Goal: Task Accomplishment & Management: Complete application form

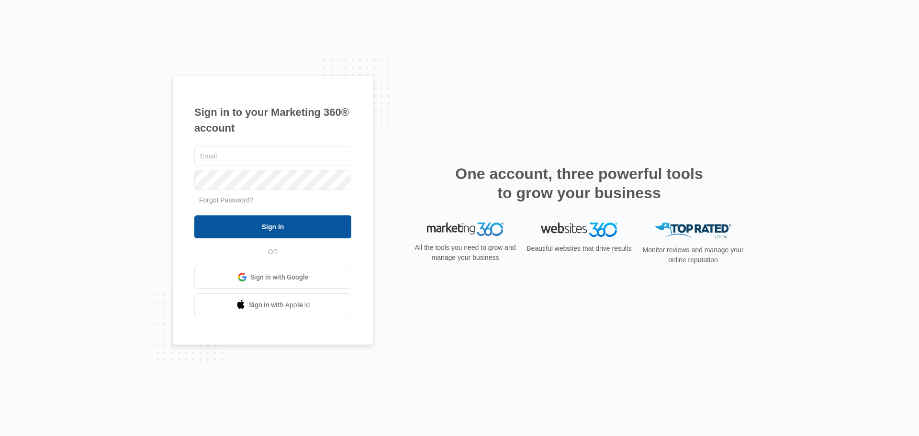
type input "[EMAIL_ADDRESS][DOMAIN_NAME]"
click at [270, 224] on input "Sign In" at bounding box center [272, 226] width 157 height 23
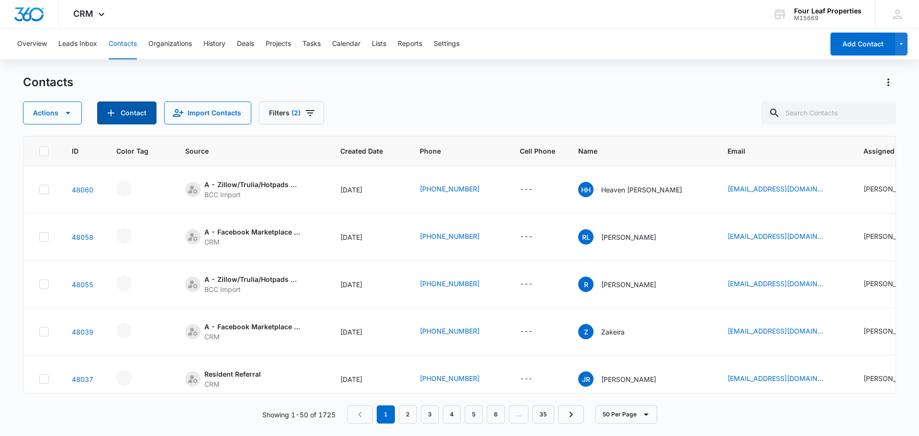
click at [119, 115] on button "Contact" at bounding box center [126, 112] width 59 height 23
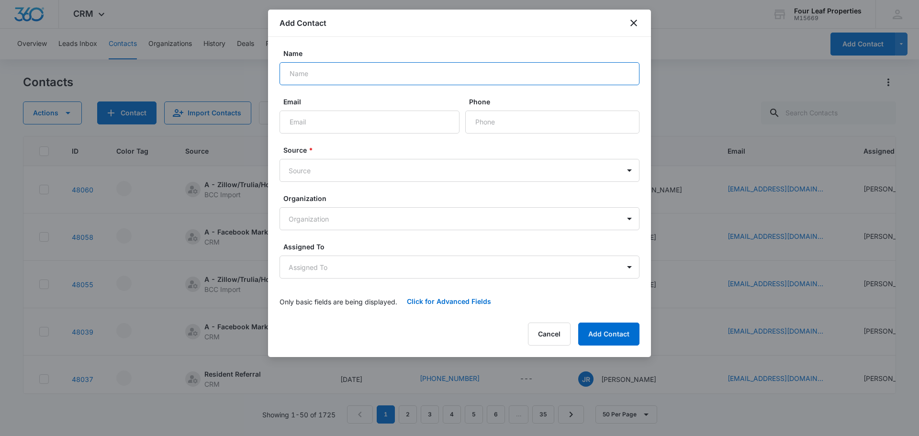
click at [309, 75] on input "Name" at bounding box center [460, 73] width 360 height 23
type input "[PERSON_NAME]"
click at [543, 334] on button "Cancel" at bounding box center [549, 334] width 43 height 23
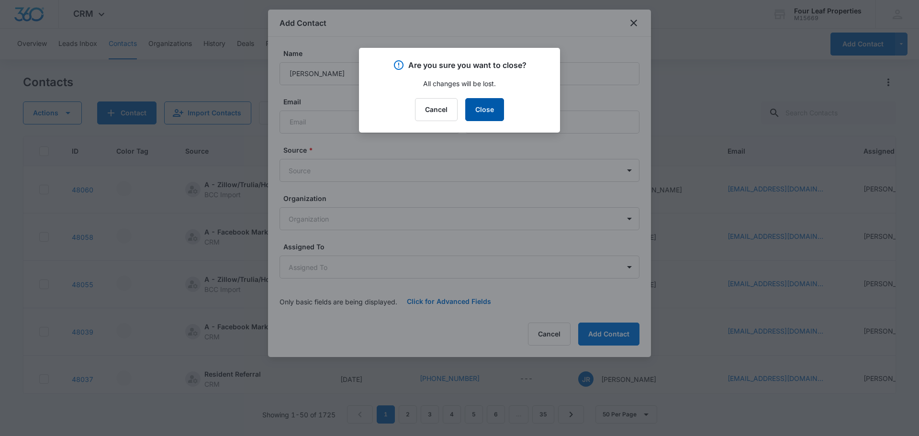
click at [472, 115] on button "Close" at bounding box center [484, 109] width 39 height 23
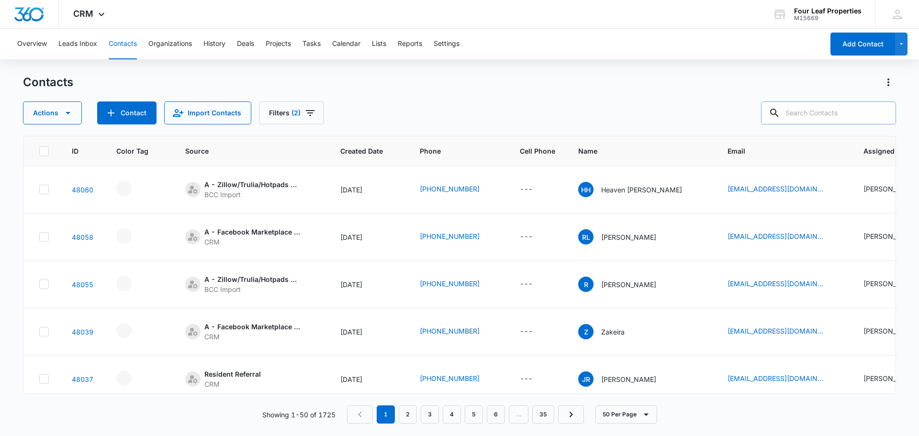
click at [833, 117] on input "text" at bounding box center [828, 112] width 135 height 23
type input "noland"
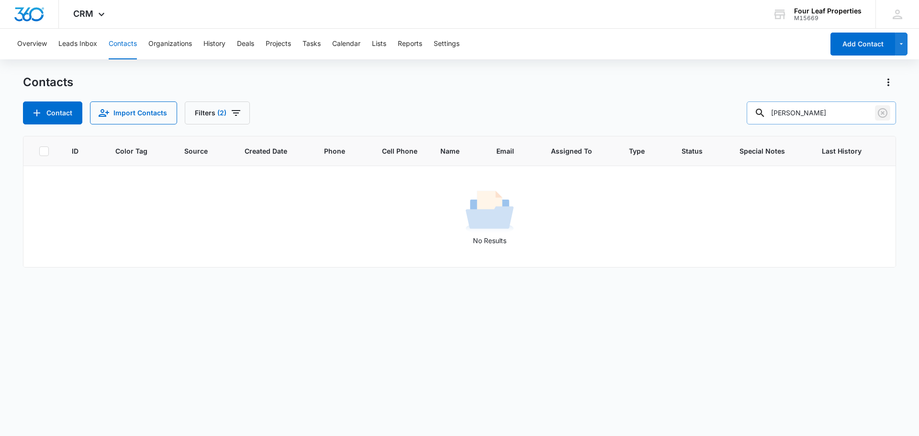
click at [884, 113] on icon "Clear" at bounding box center [883, 113] width 10 height 10
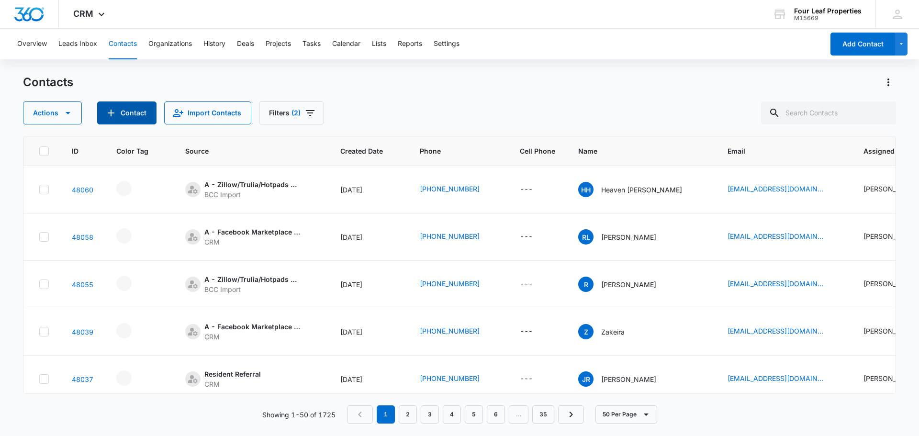
click at [139, 117] on button "Contact" at bounding box center [126, 112] width 59 height 23
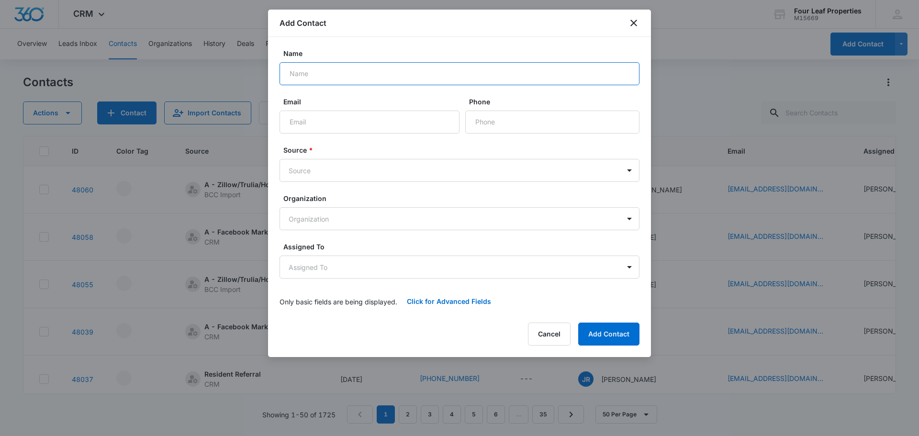
click at [312, 75] on input "Name" at bounding box center [460, 73] width 360 height 23
type input "[PERSON_NAME]"
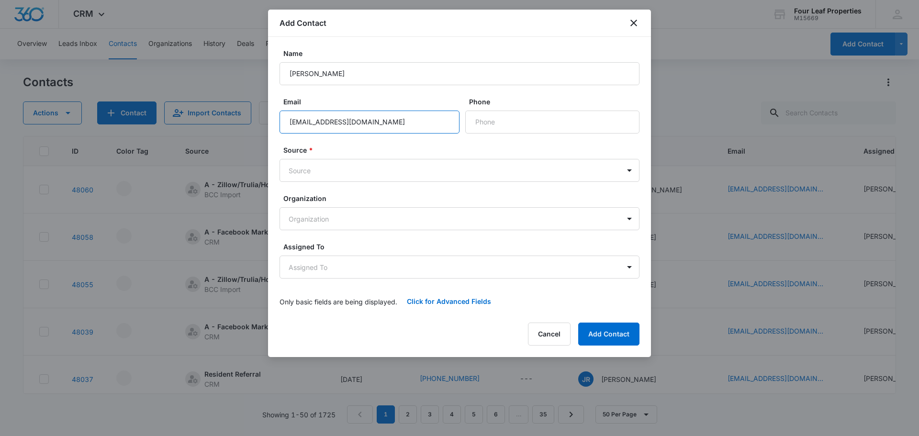
type input "[EMAIL_ADDRESS][DOMAIN_NAME]"
click at [321, 171] on body "CRM Apps Reputation Websites Forms CRM Email Social Shop Payments POS Content A…" at bounding box center [459, 218] width 919 height 436
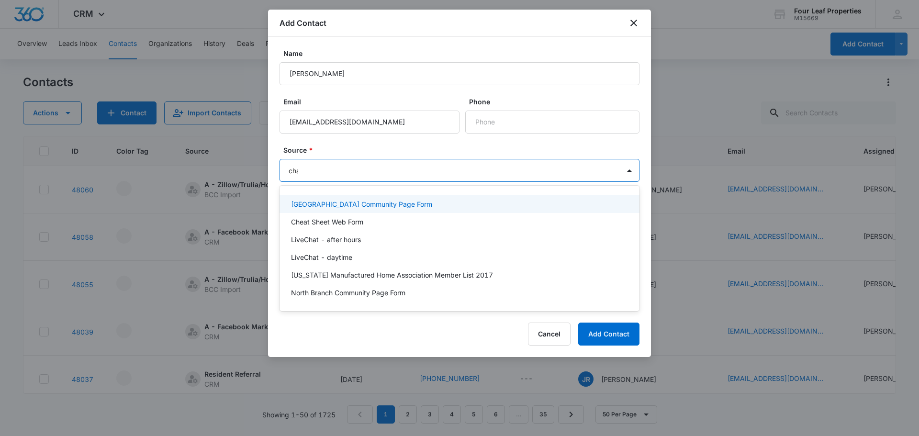
type input "chat"
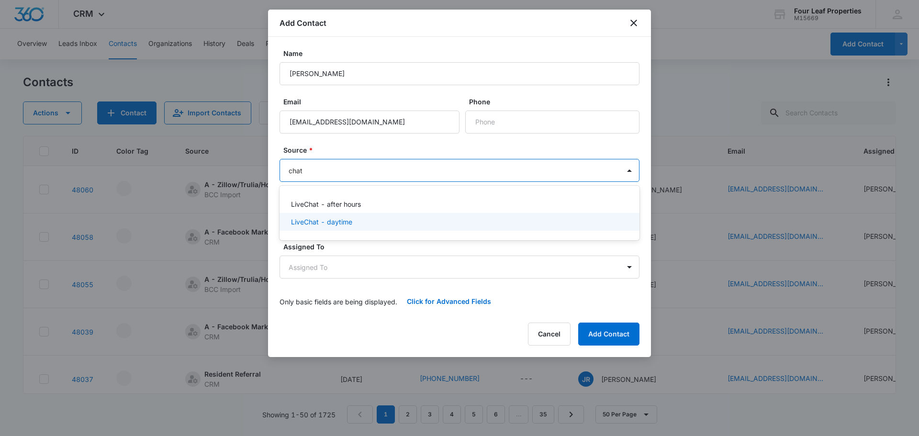
click at [329, 223] on p "LiveChat - daytime" at bounding box center [321, 222] width 61 height 10
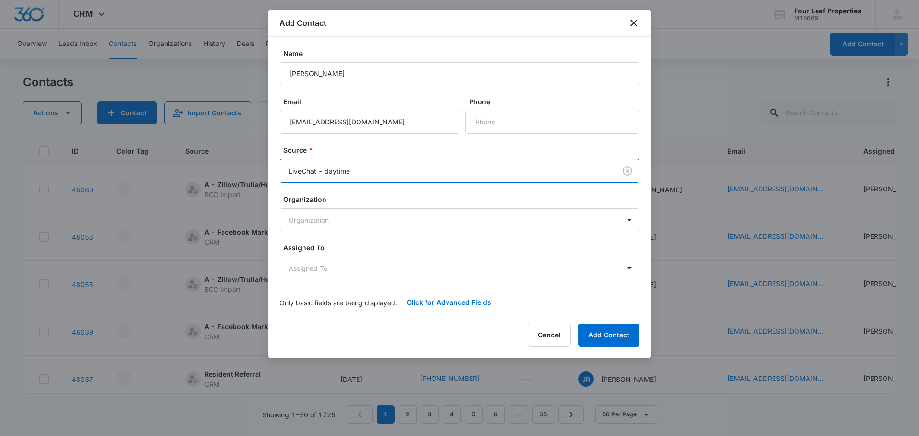
click at [314, 268] on body "CRM Apps Reputation Websites Forms CRM Email Social Shop Payments POS Content A…" at bounding box center [459, 218] width 919 height 436
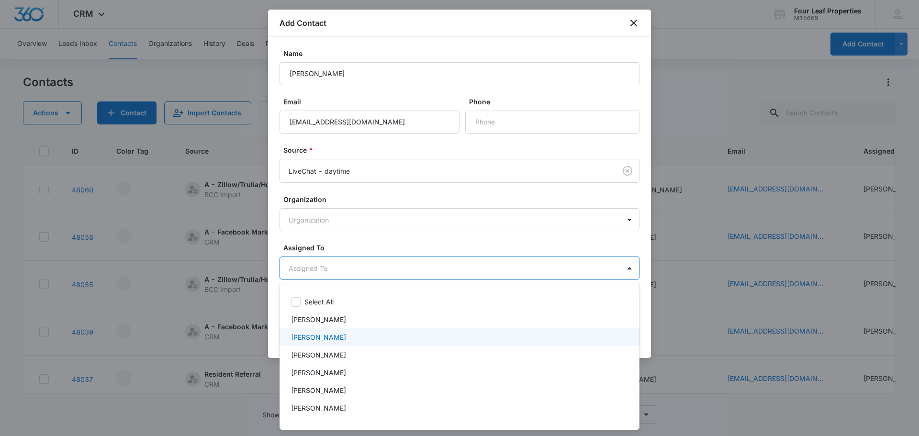
click at [314, 336] on p "[PERSON_NAME]" at bounding box center [318, 337] width 55 height 10
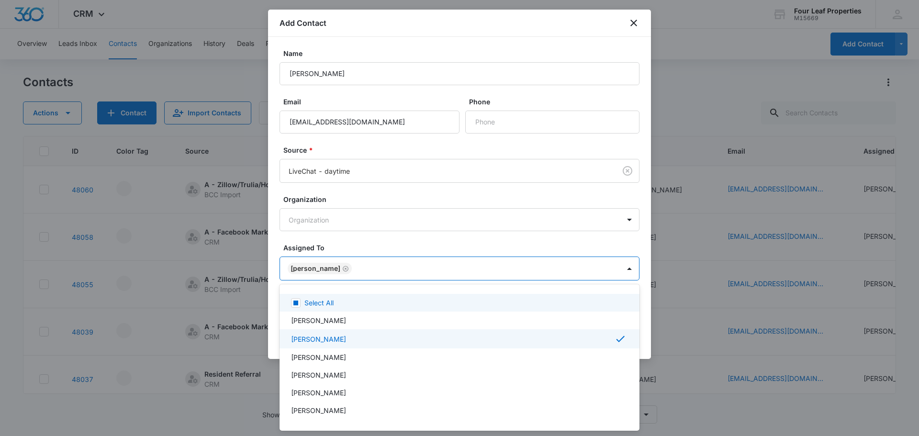
click at [434, 32] on div at bounding box center [459, 218] width 919 height 436
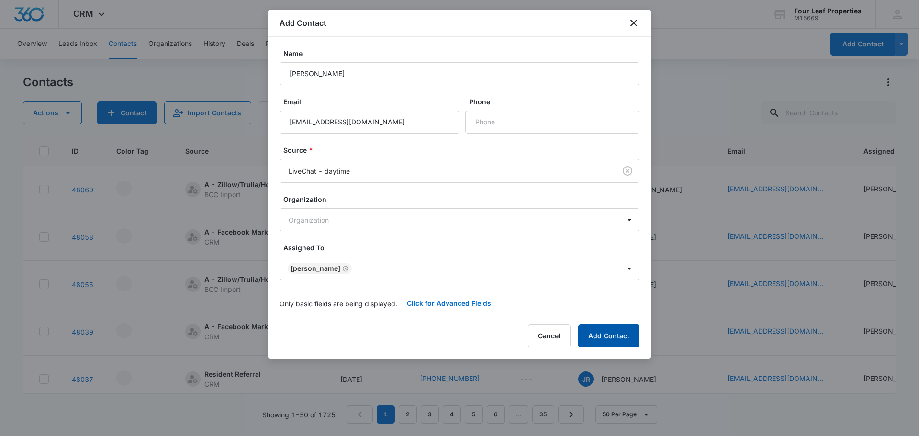
click at [625, 336] on button "Add Contact" at bounding box center [608, 336] width 61 height 23
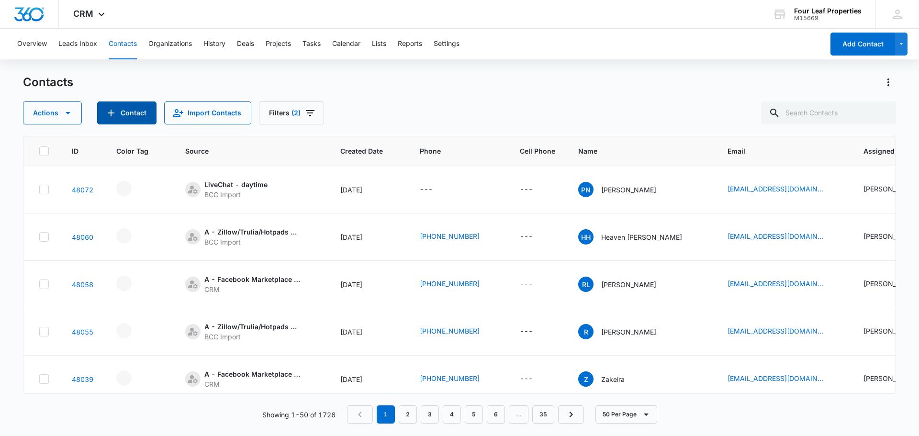
click at [131, 113] on button "Contact" at bounding box center [126, 112] width 59 height 23
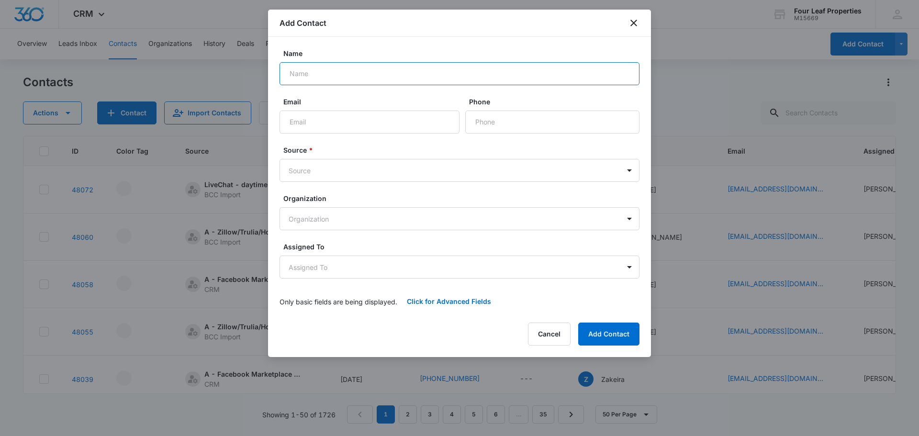
click at [332, 80] on input "Name" at bounding box center [460, 73] width 360 height 23
type input "[PERSON_NAME]"
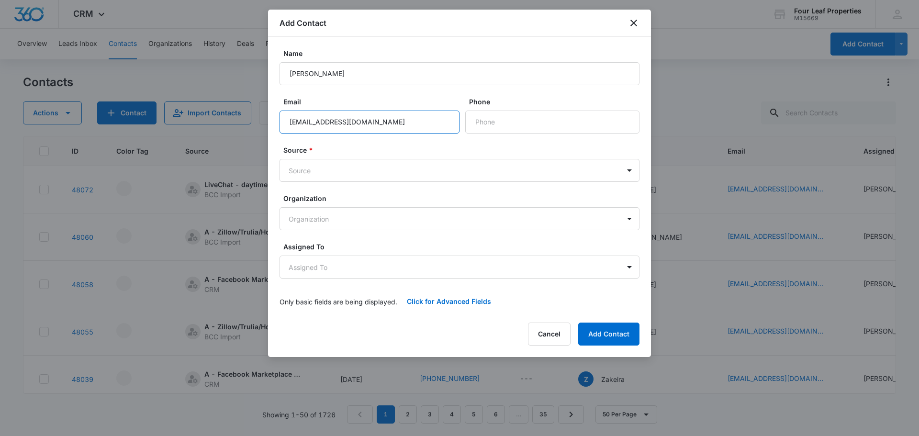
type input "[EMAIL_ADDRESS][DOMAIN_NAME]"
type input "[PHONE_NUMBER]"
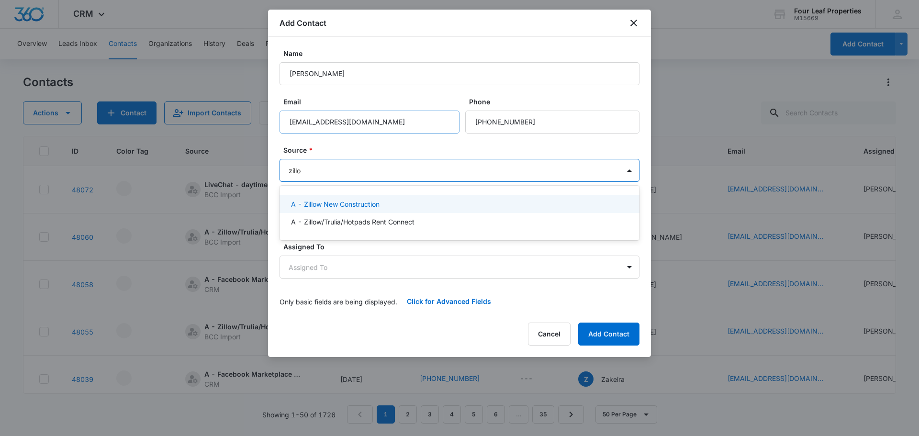
type input "zillow"
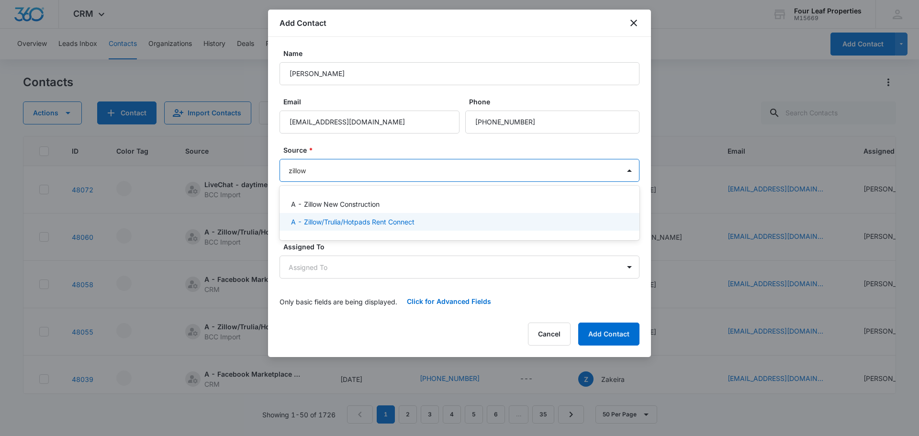
click at [324, 224] on p "A - Zillow/Trulia/Hotpads Rent Connect" at bounding box center [353, 222] width 124 height 10
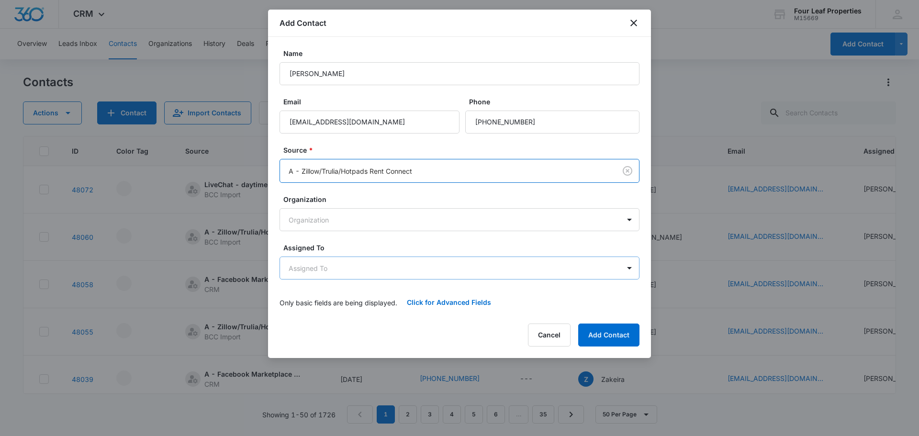
click at [315, 268] on body "CRM Apps Reputation Websites Forms CRM Email Social Shop Payments POS Content A…" at bounding box center [459, 218] width 919 height 436
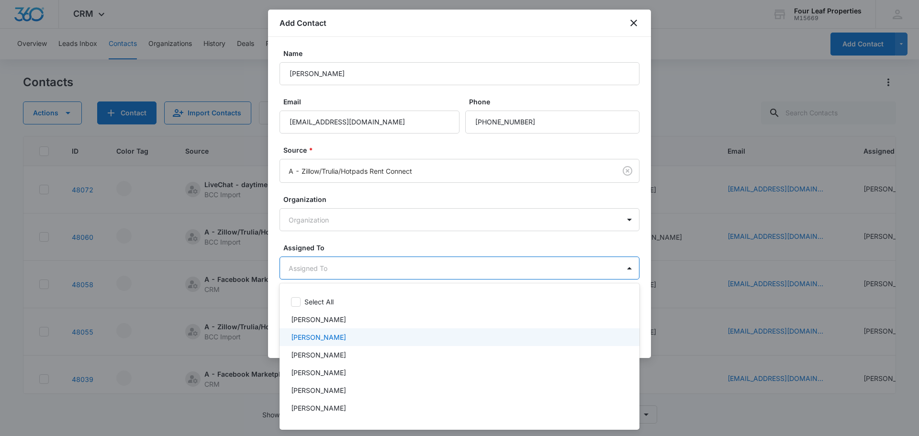
click at [318, 346] on div "[PERSON_NAME]" at bounding box center [460, 337] width 360 height 18
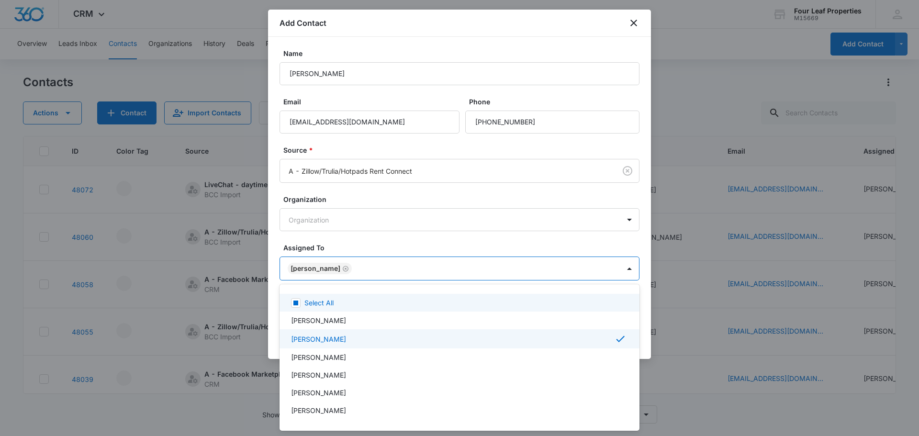
click at [352, 246] on div at bounding box center [459, 218] width 919 height 436
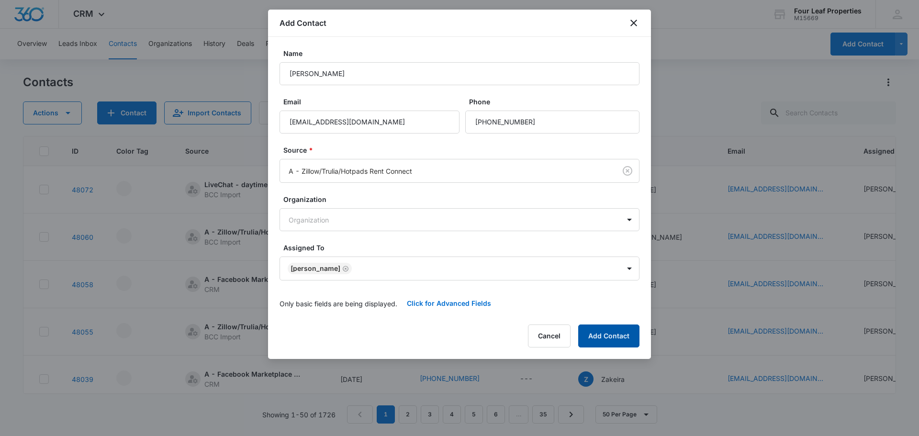
click at [608, 332] on button "Add Contact" at bounding box center [608, 336] width 61 height 23
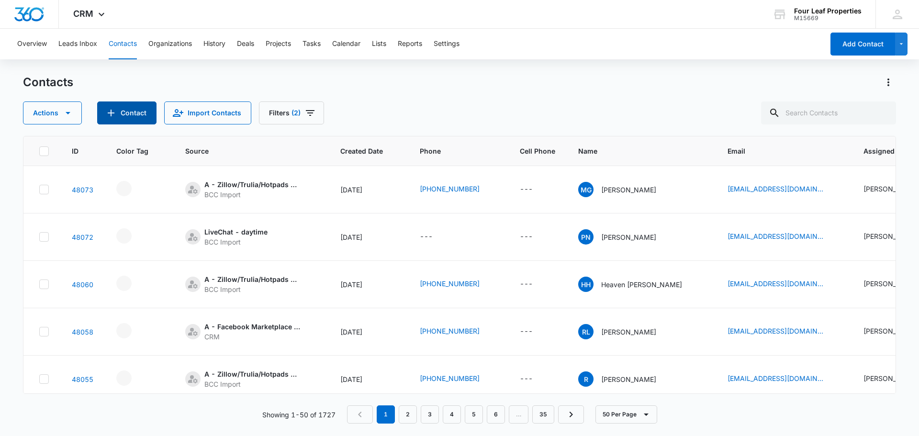
click at [121, 109] on button "Contact" at bounding box center [126, 112] width 59 height 23
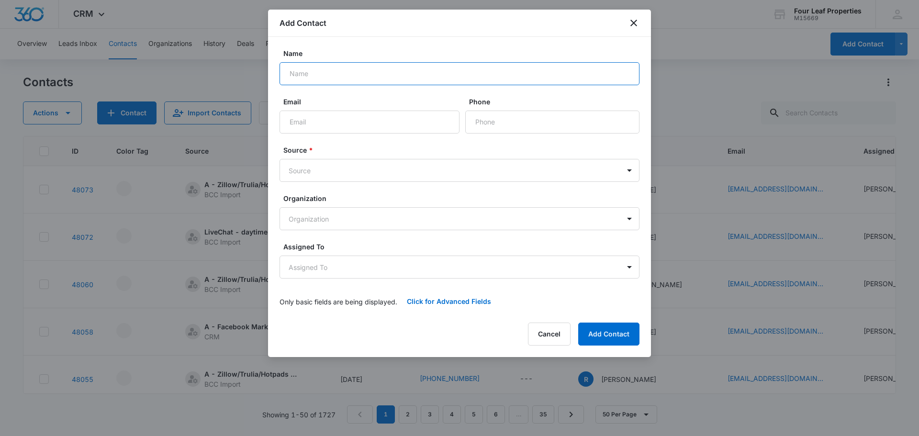
click at [304, 73] on input "Name" at bounding box center [460, 73] width 360 height 23
type input "[PERSON_NAME]"
type input "[EMAIL_ADDRESS][DOMAIN_NAME]"
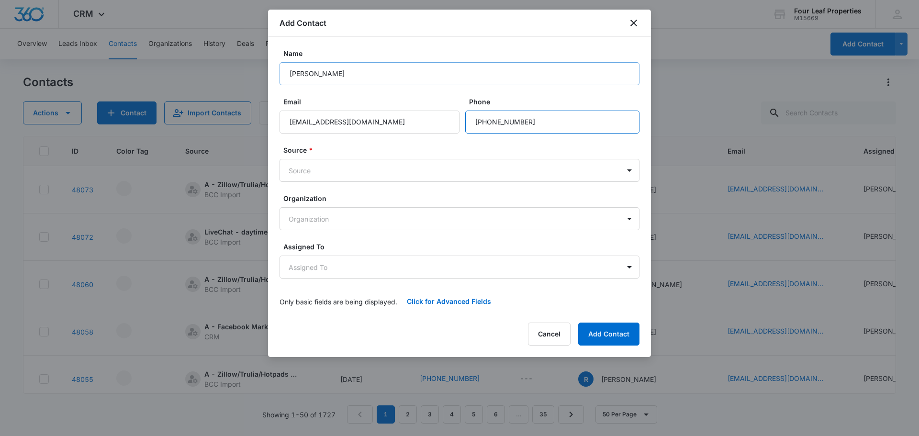
type input "[PHONE_NUMBER]"
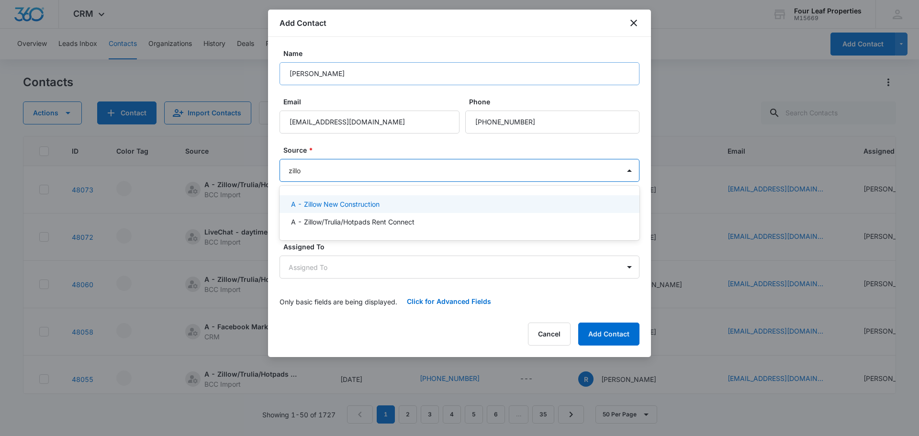
type input "zillow"
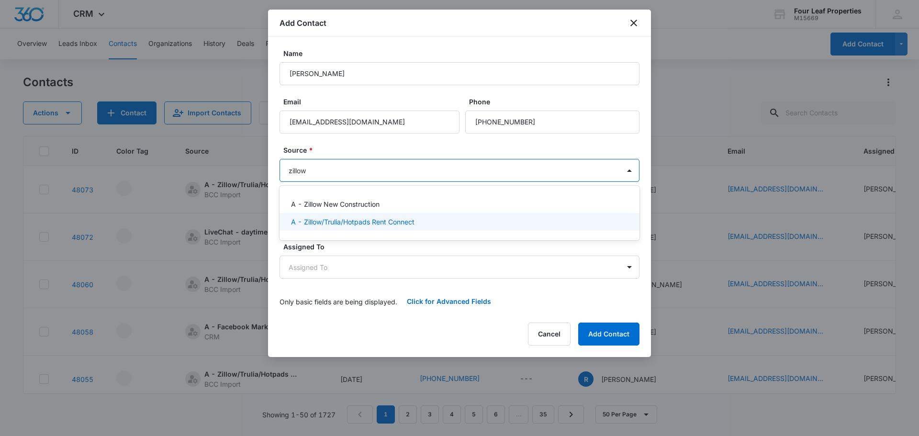
click at [348, 221] on p "A - Zillow/Trulia/Hotpads Rent Connect" at bounding box center [353, 222] width 124 height 10
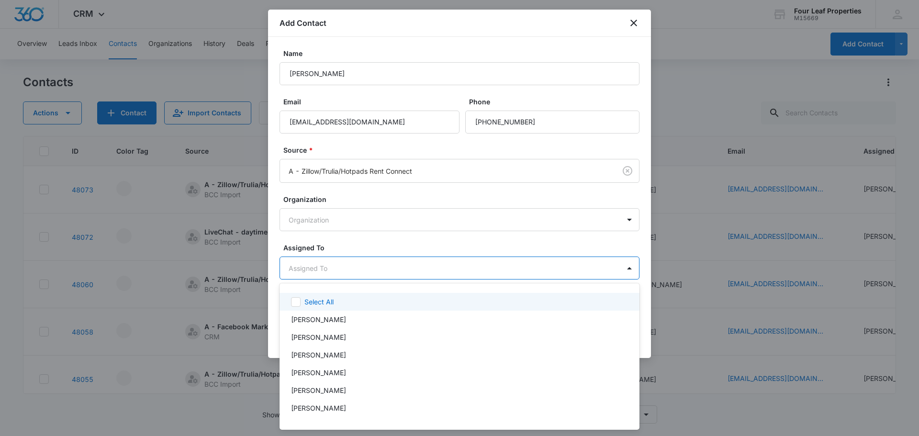
click at [307, 267] on body "CRM Apps Reputation Websites Forms CRM Email Social Shop Payments POS Content A…" at bounding box center [459, 218] width 919 height 436
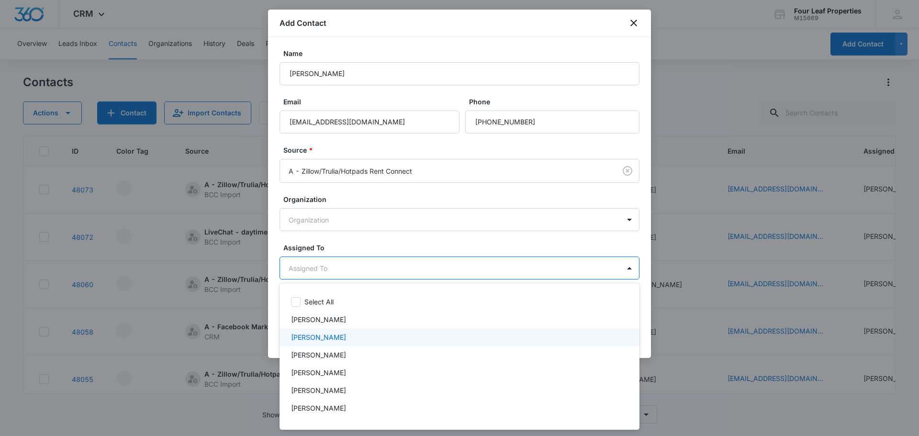
click at [306, 335] on p "[PERSON_NAME]" at bounding box center [318, 337] width 55 height 10
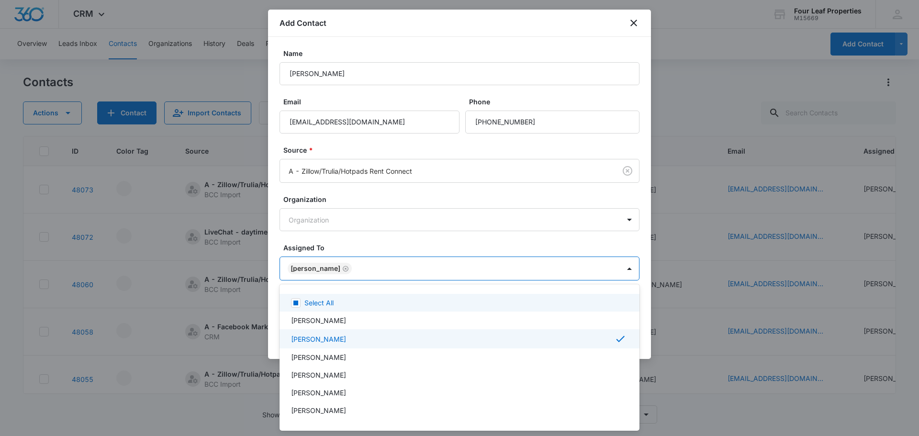
click at [367, 241] on div at bounding box center [459, 218] width 919 height 436
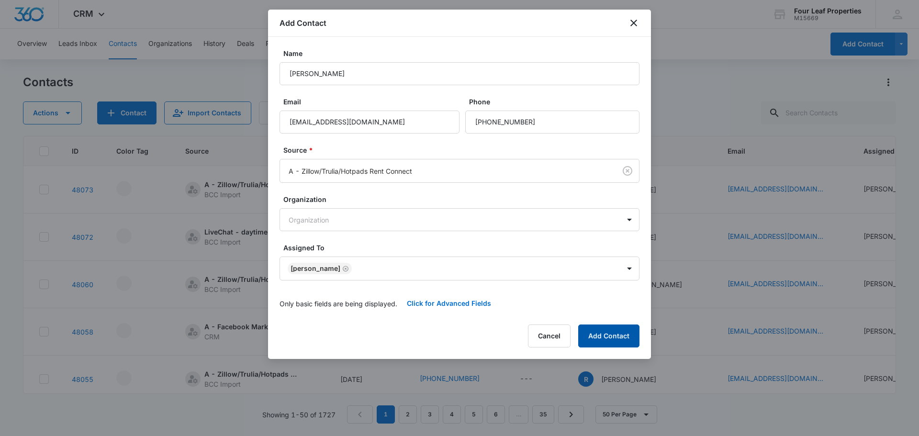
click at [599, 334] on button "Add Contact" at bounding box center [608, 336] width 61 height 23
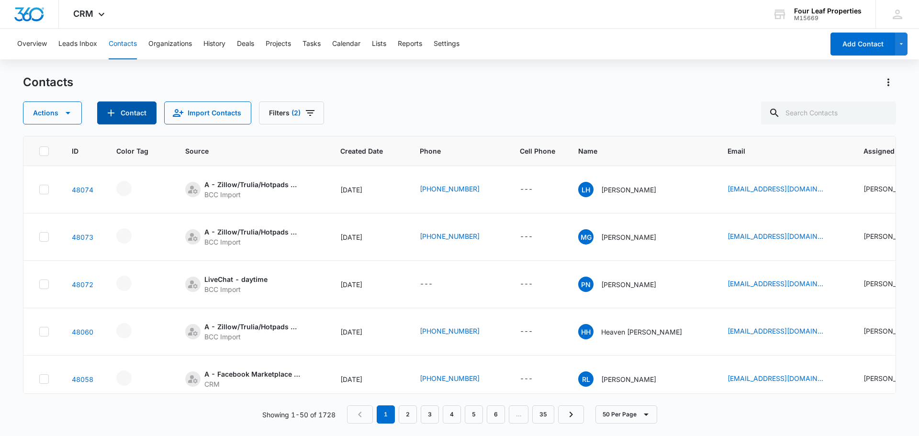
click at [135, 116] on button "Contact" at bounding box center [126, 112] width 59 height 23
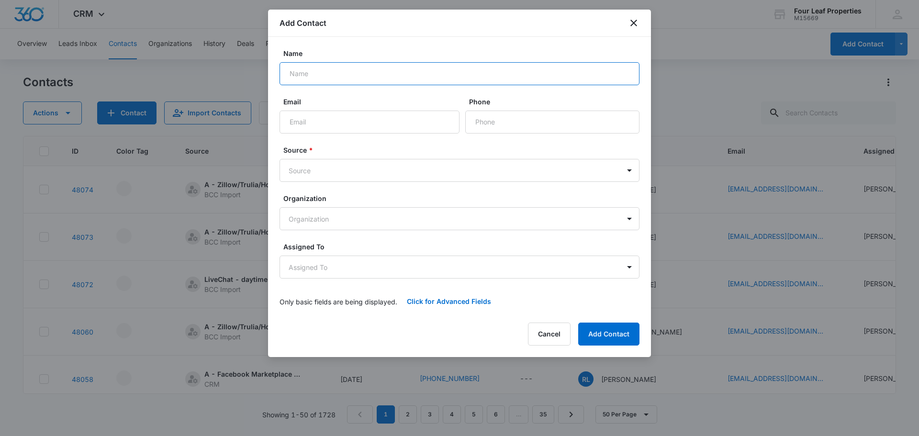
click at [341, 82] on input "Name" at bounding box center [460, 73] width 360 height 23
type input "[PERSON_NAME]"
type input "[EMAIL_ADDRESS][DOMAIN_NAME]"
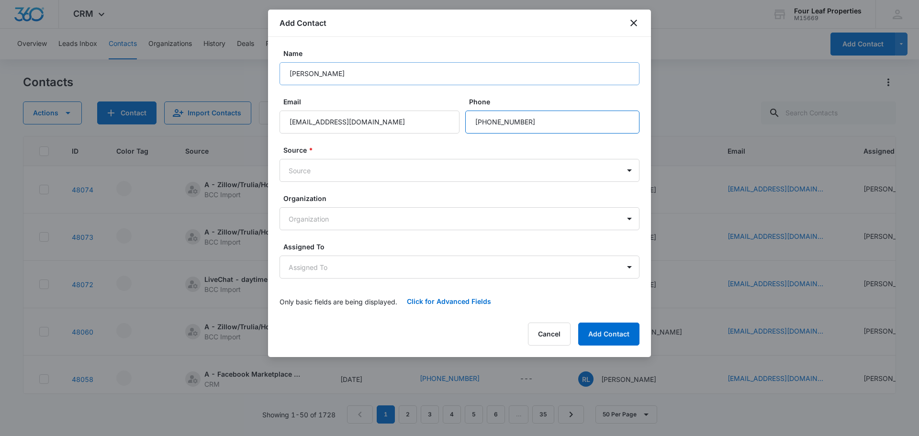
type input "[PHONE_NUMBER]"
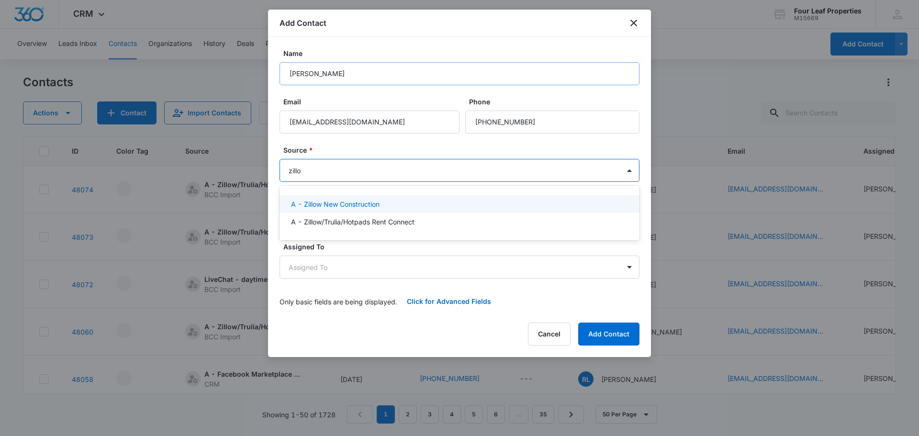
type input "zillow"
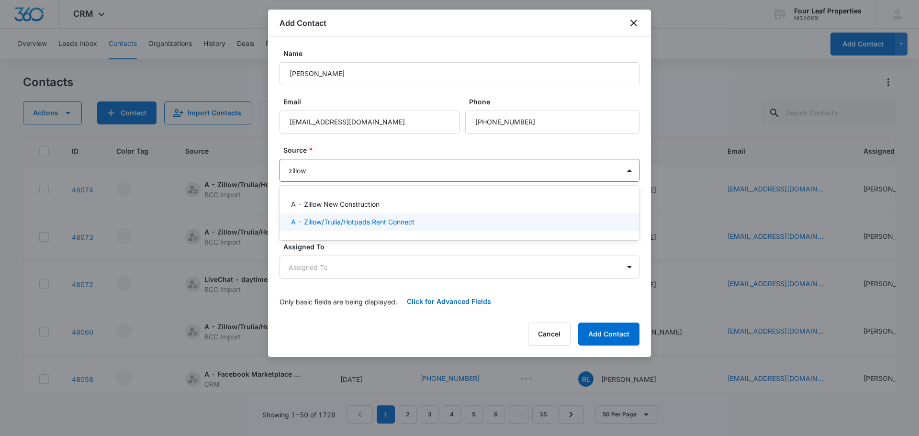
click at [326, 222] on p "A - Zillow/Trulia/Hotpads Rent Connect" at bounding box center [353, 222] width 124 height 10
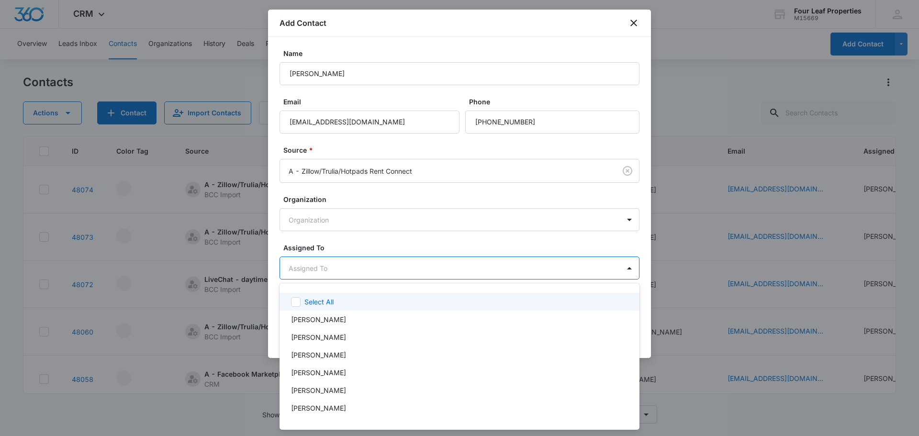
click at [313, 264] on body "CRM Apps Reputation Websites Forms CRM Email Social Shop Payments POS Content A…" at bounding box center [459, 218] width 919 height 436
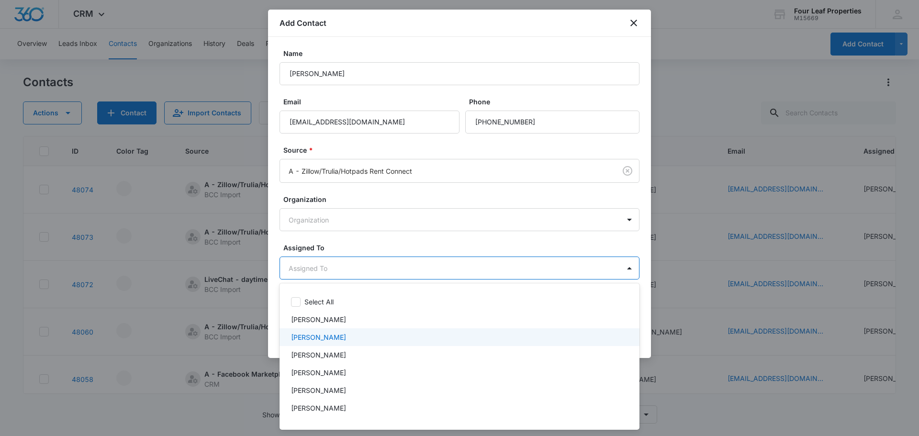
click at [304, 343] on div "[PERSON_NAME]" at bounding box center [460, 337] width 360 height 18
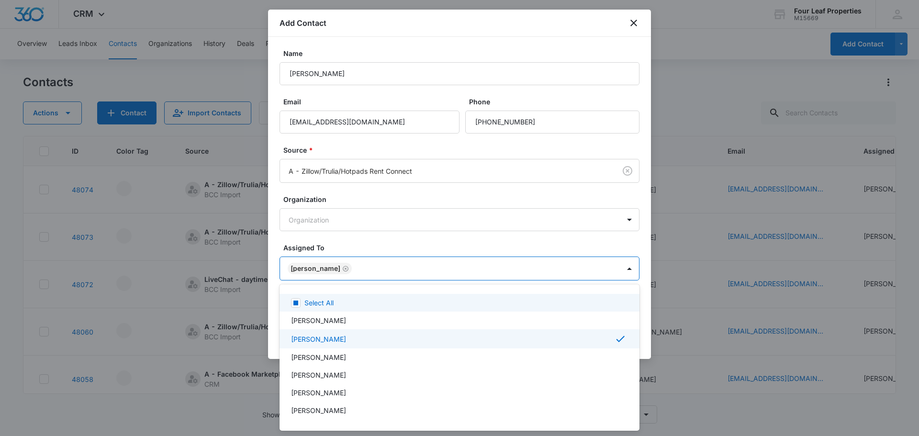
click at [354, 241] on div at bounding box center [459, 218] width 919 height 436
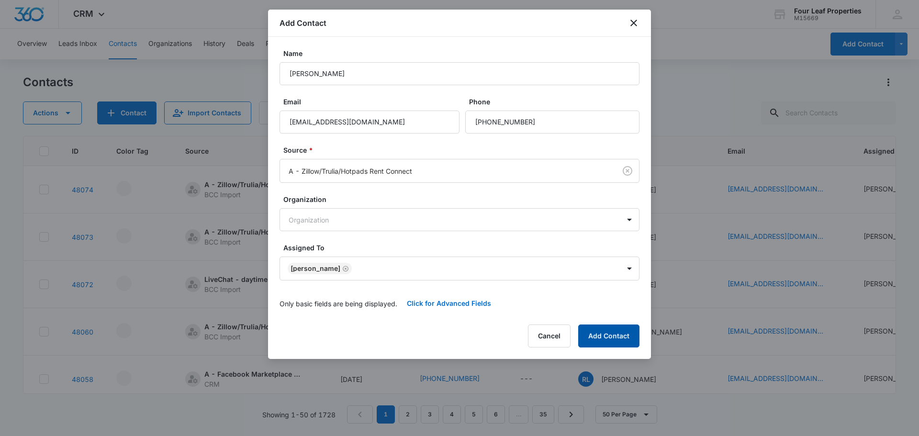
click at [590, 338] on button "Add Contact" at bounding box center [608, 336] width 61 height 23
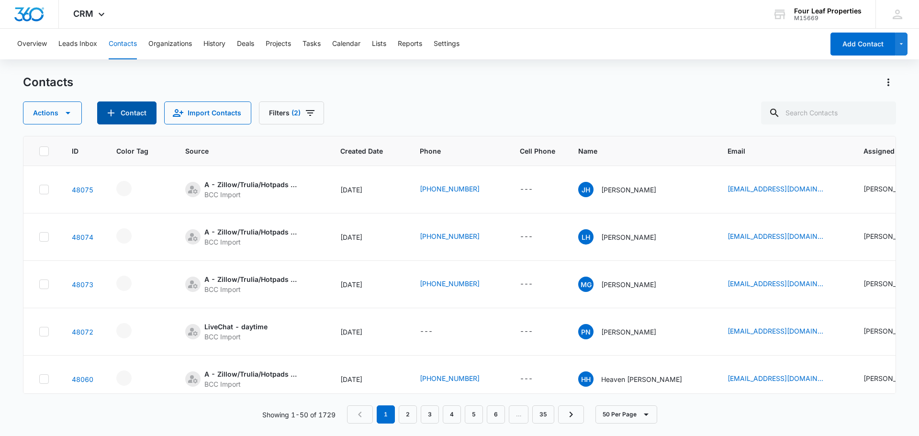
click at [141, 120] on button "Contact" at bounding box center [126, 112] width 59 height 23
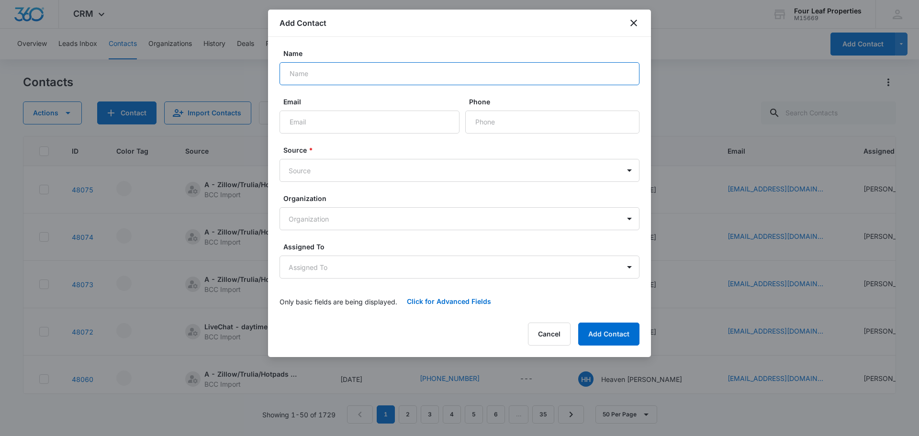
click at [364, 77] on input "Name" at bounding box center [460, 73] width 360 height 23
type input "[PERSON_NAME]"
type input "[EMAIL_ADDRESS][DOMAIN_NAME]"
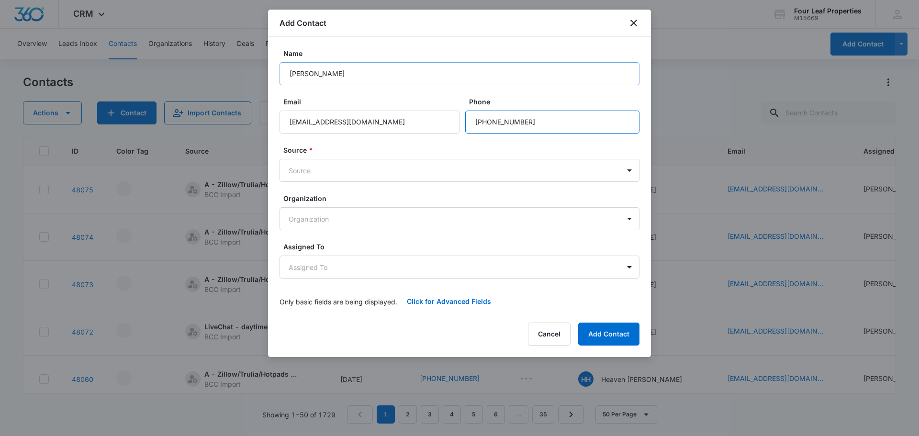
type input "[PHONE_NUMBER]"
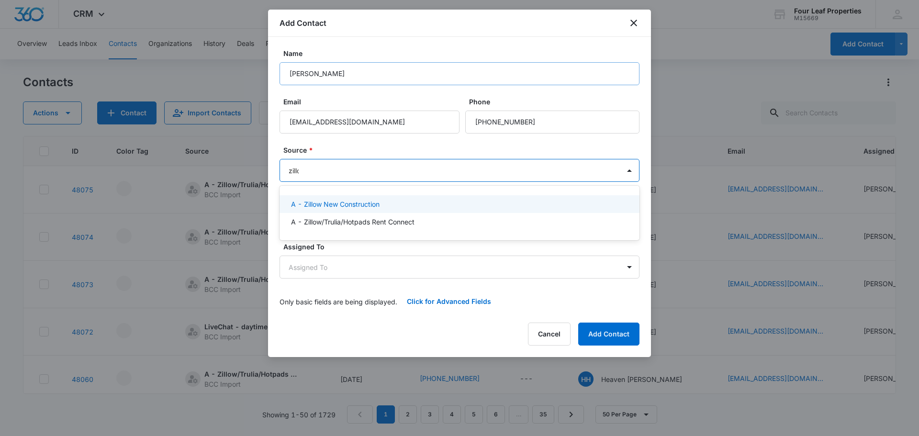
type input "zillow"
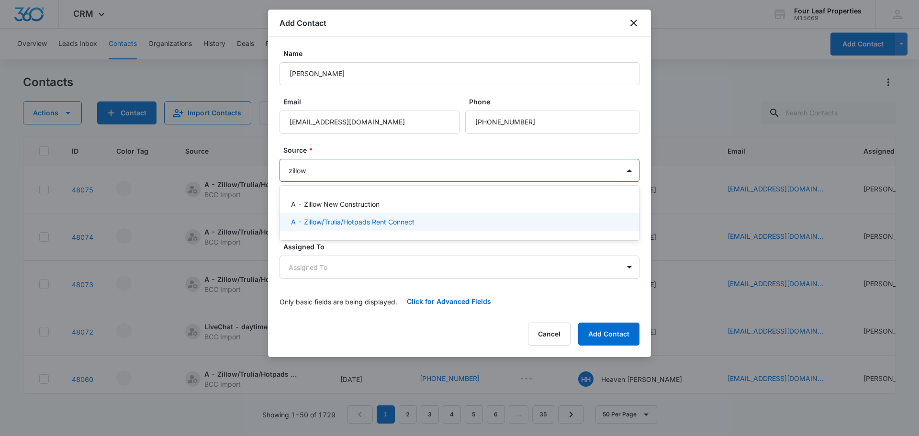
click at [323, 225] on p "A - Zillow/Trulia/Hotpads Rent Connect" at bounding box center [353, 222] width 124 height 10
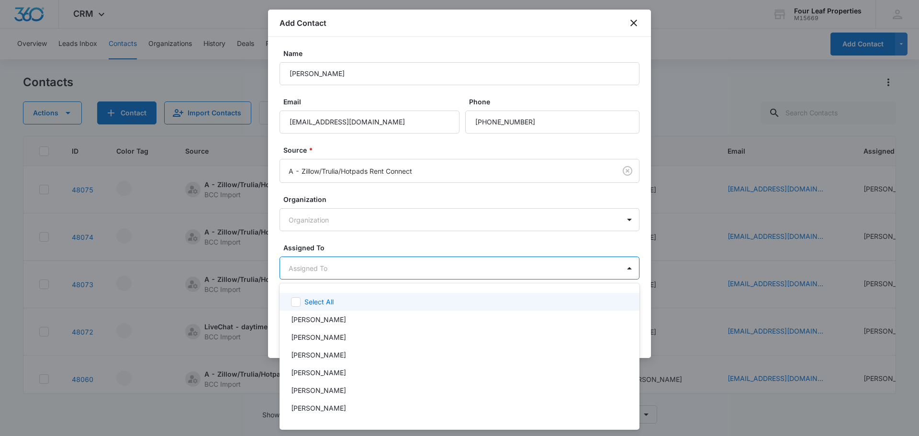
drag, startPoint x: 307, startPoint y: 264, endPoint x: 307, endPoint y: 282, distance: 18.7
click at [307, 264] on body "CRM Apps Reputation Websites Forms CRM Email Social Shop Payments POS Content A…" at bounding box center [459, 218] width 919 height 436
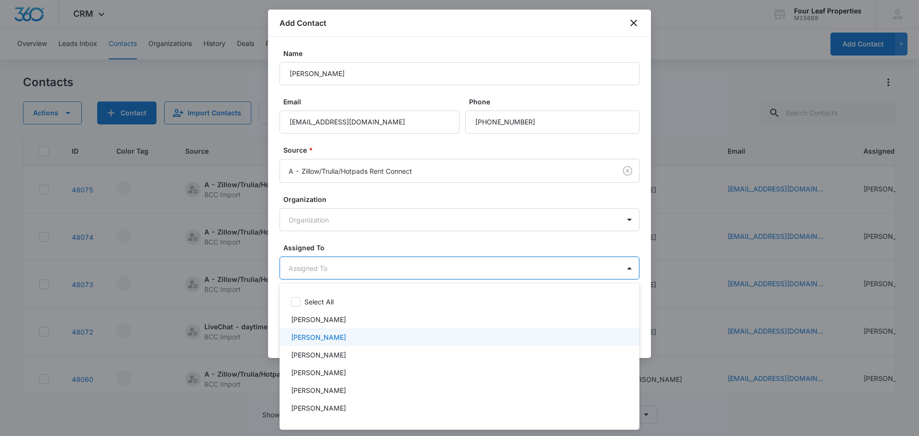
click at [307, 339] on p "[PERSON_NAME]" at bounding box center [318, 337] width 55 height 10
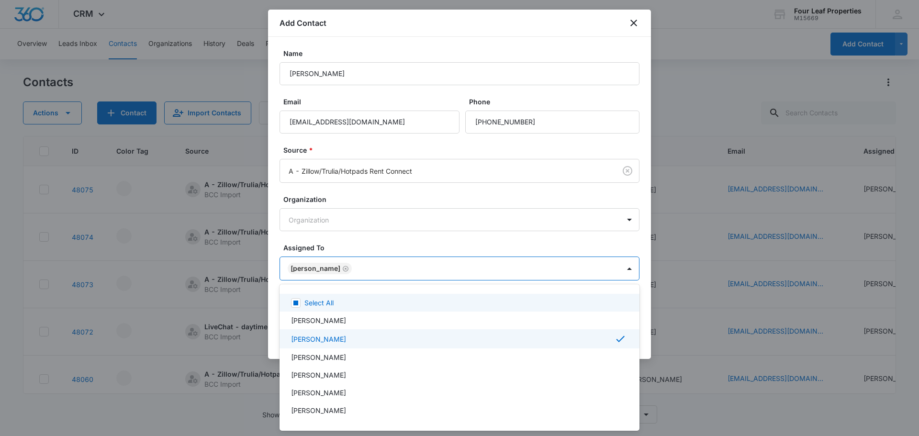
click at [353, 238] on div at bounding box center [459, 218] width 919 height 436
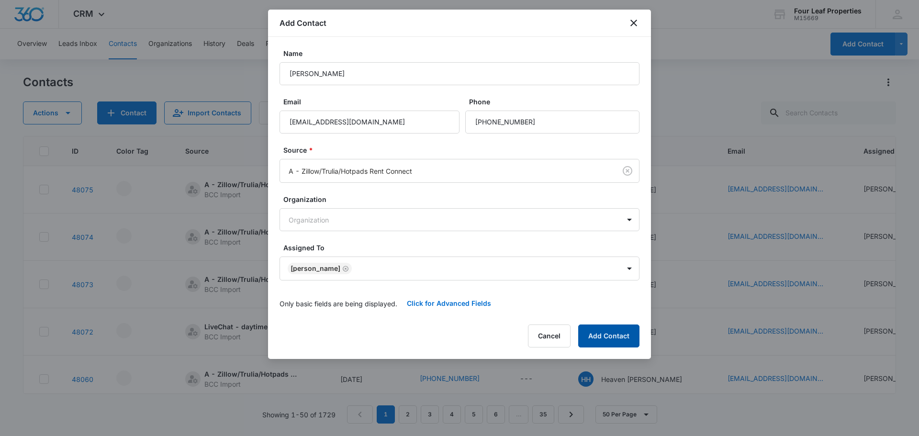
click at [610, 339] on button "Add Contact" at bounding box center [608, 336] width 61 height 23
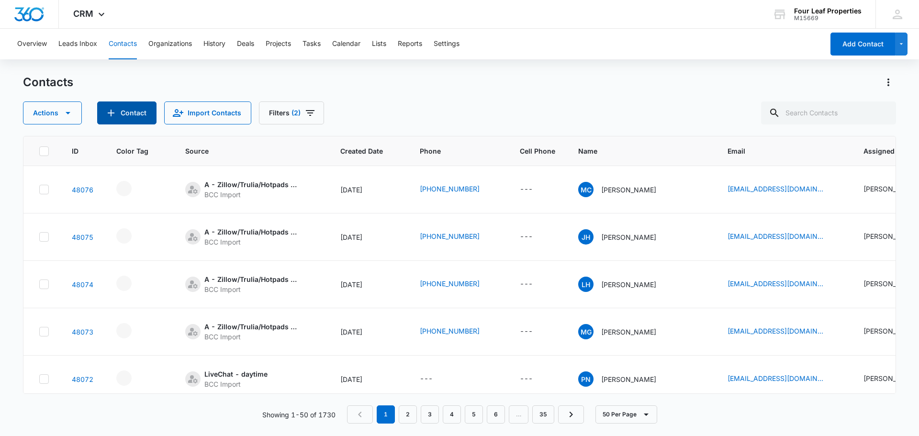
click at [133, 111] on button "Contact" at bounding box center [126, 112] width 59 height 23
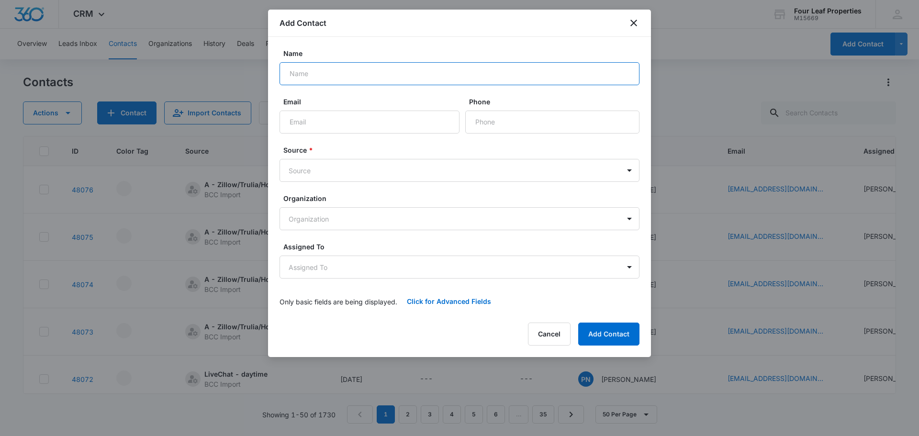
click at [323, 79] on input "Name" at bounding box center [460, 73] width 360 height 23
type input "[PERSON_NAME]"
type input "[EMAIL_ADDRESS][DOMAIN_NAME]"
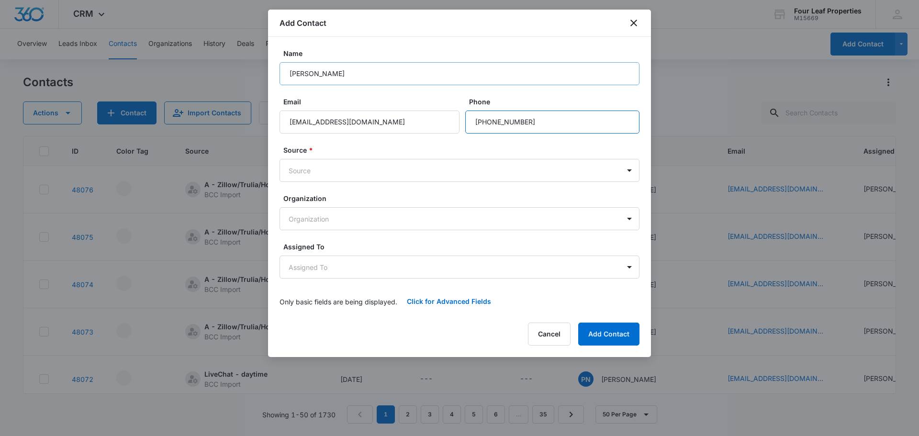
type input "[PHONE_NUMBER]"
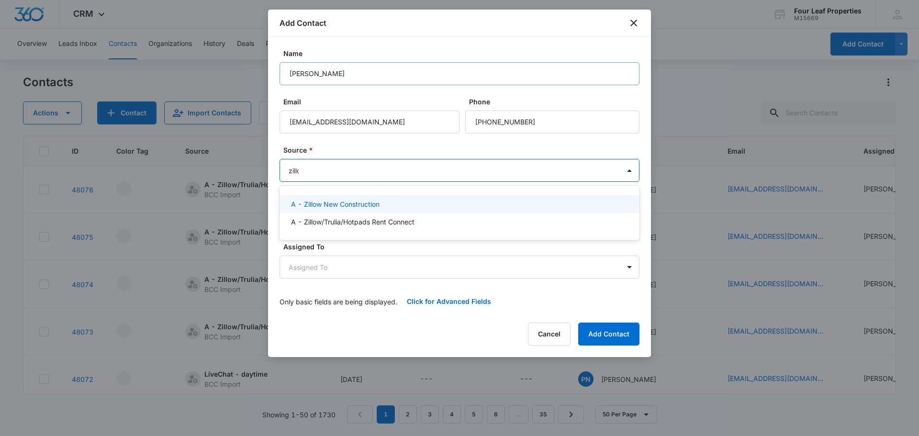
type input "zillow"
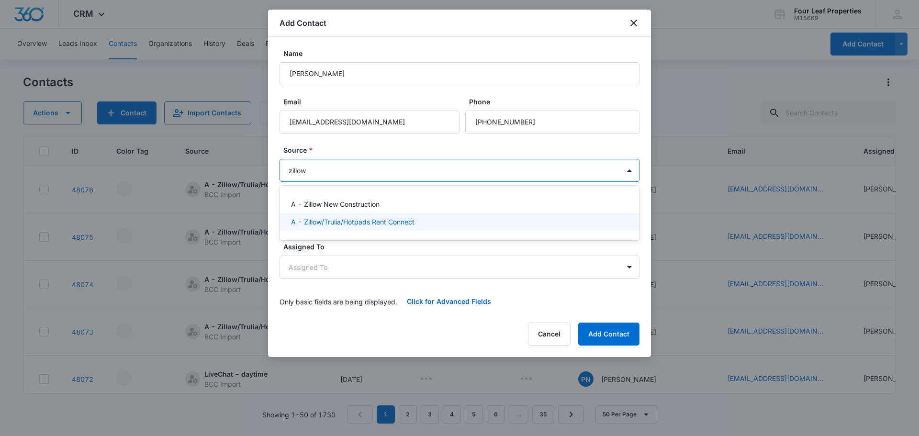
click at [357, 224] on p "A - Zillow/Trulia/Hotpads Rent Connect" at bounding box center [353, 222] width 124 height 10
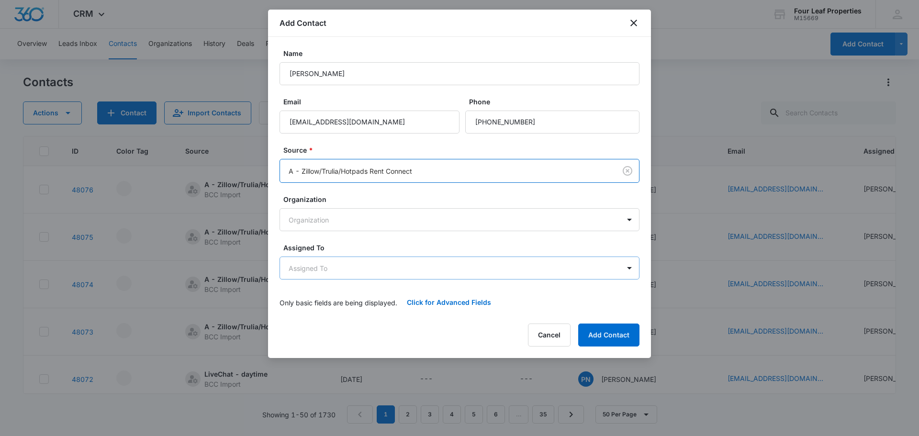
click at [308, 271] on body "CRM Apps Reputation Websites Forms CRM Email Social Shop Payments POS Content A…" at bounding box center [459, 218] width 919 height 436
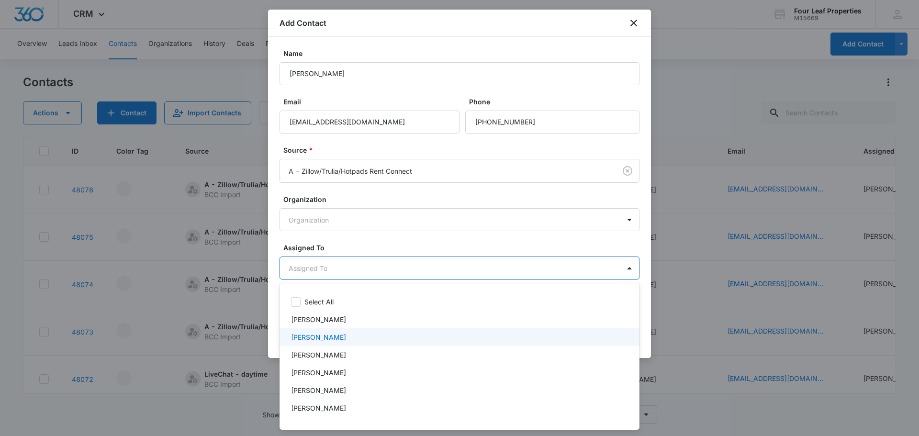
click at [307, 336] on p "[PERSON_NAME]" at bounding box center [318, 337] width 55 height 10
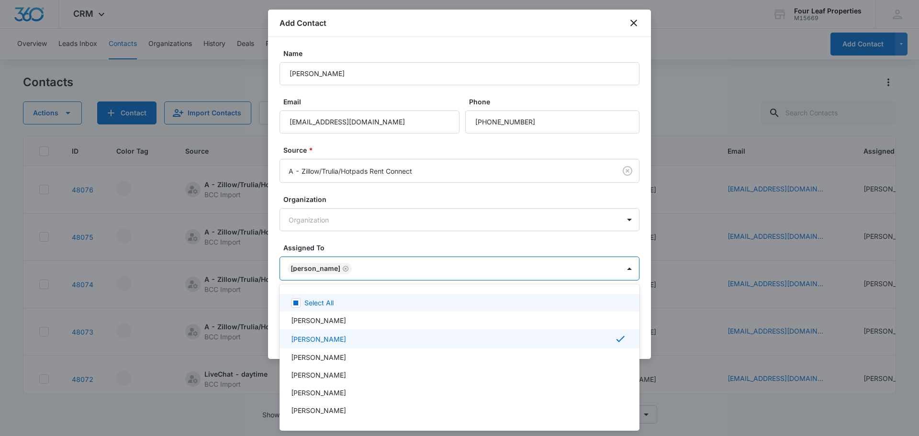
click at [339, 244] on div at bounding box center [459, 218] width 919 height 436
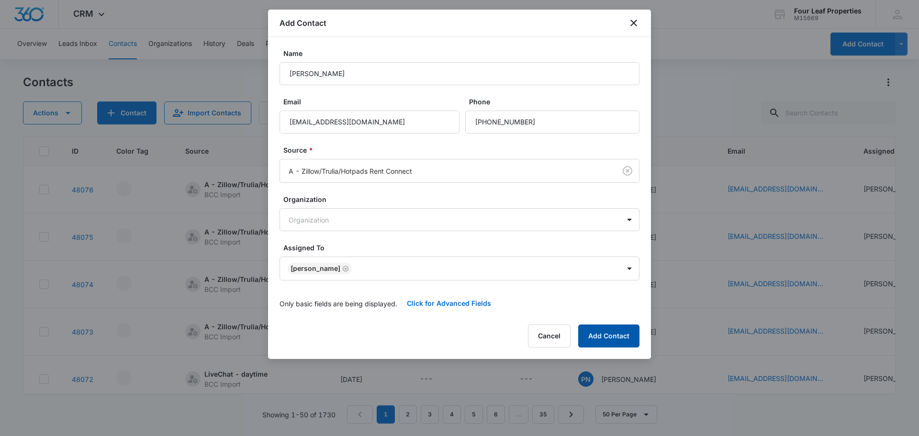
click at [595, 339] on button "Add Contact" at bounding box center [608, 336] width 61 height 23
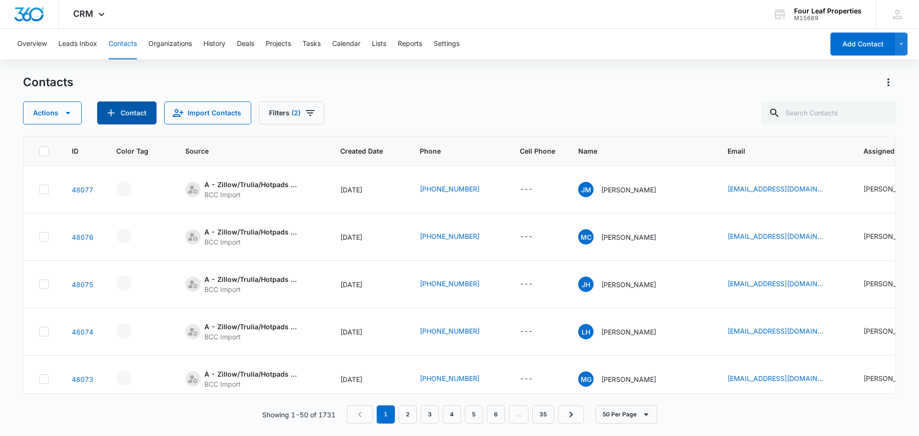
click at [124, 113] on button "Contact" at bounding box center [126, 112] width 59 height 23
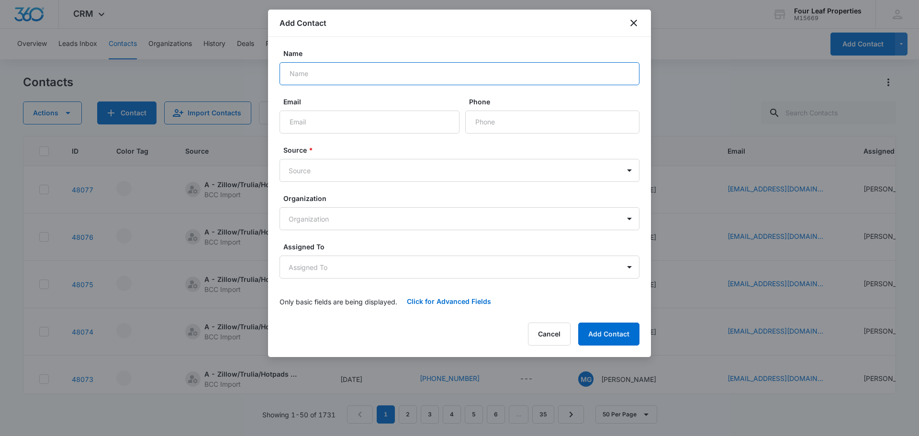
click at [318, 80] on input "Name" at bounding box center [460, 73] width 360 height 23
type input "[PERSON_NAME]"
type input "[EMAIL_ADDRESS][DOMAIN_NAME]"
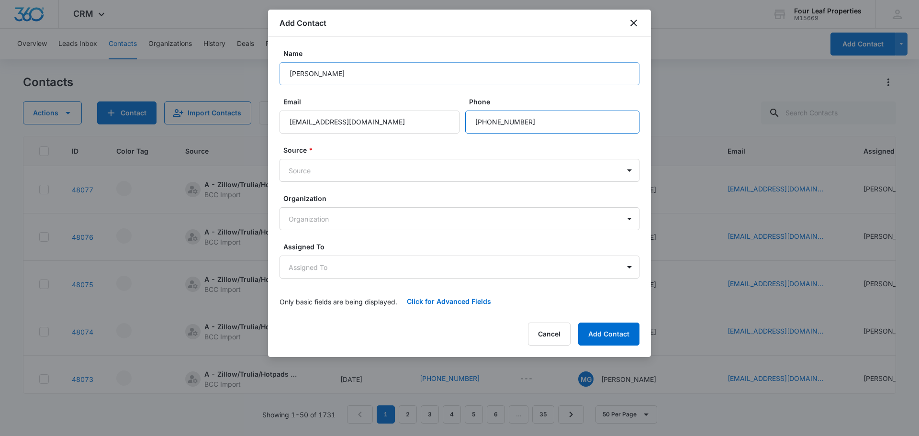
type input "[PHONE_NUMBER]"
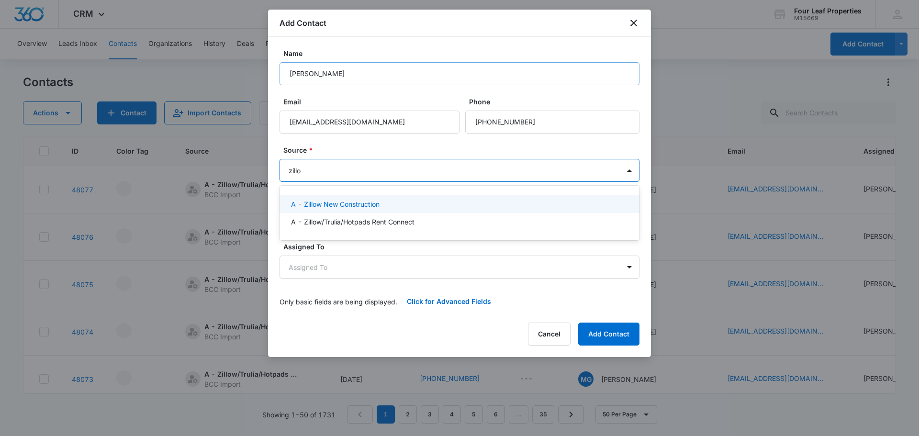
type input "zillow"
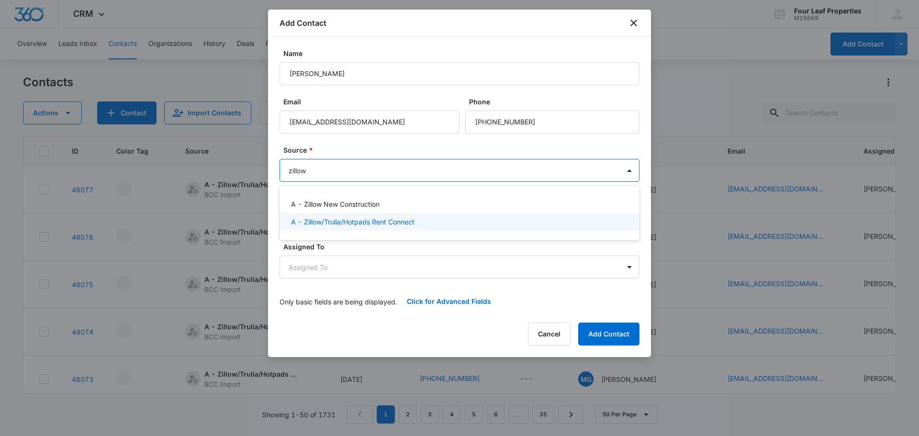
click at [315, 219] on p "A - Zillow/Trulia/Hotpads Rent Connect" at bounding box center [353, 222] width 124 height 10
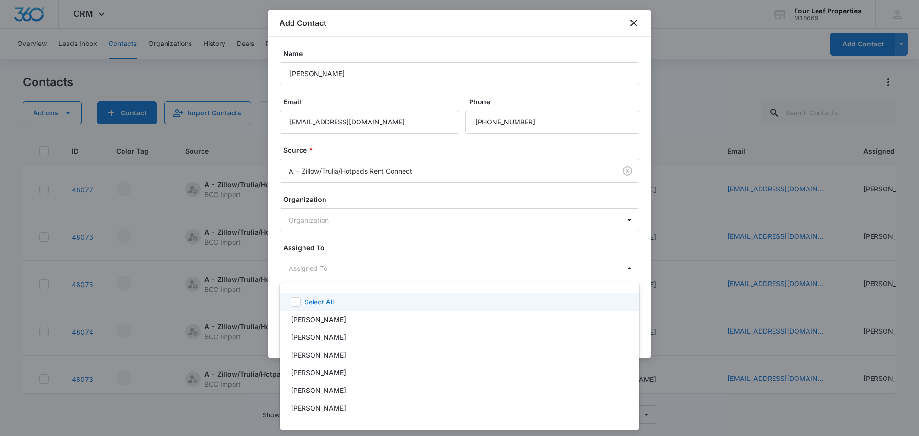
click at [316, 269] on body "CRM Apps Reputation Websites Forms CRM Email Social Shop Payments POS Content A…" at bounding box center [459, 218] width 919 height 436
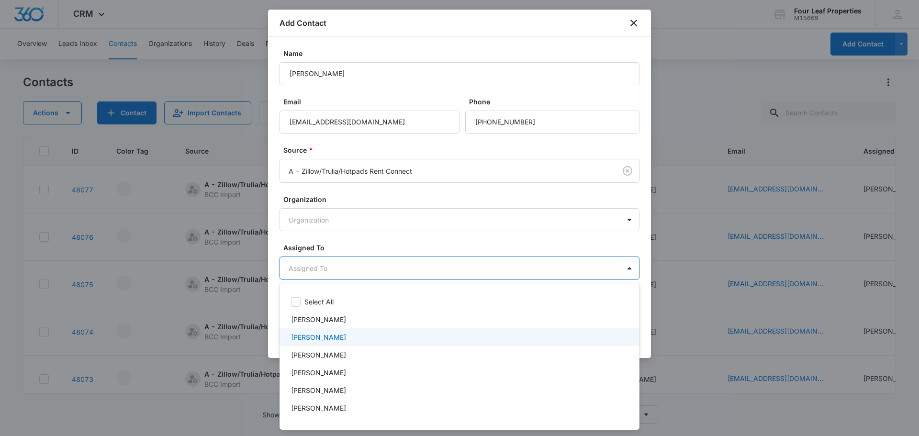
click at [312, 334] on p "[PERSON_NAME]" at bounding box center [318, 337] width 55 height 10
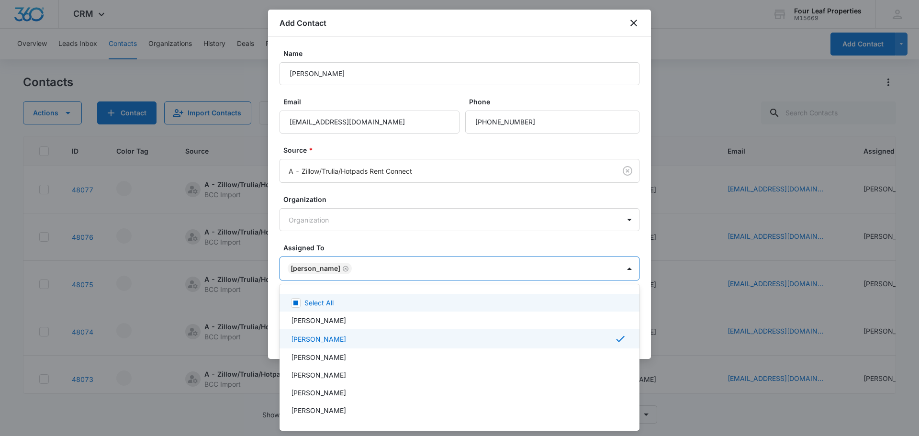
click at [368, 238] on div at bounding box center [459, 218] width 919 height 436
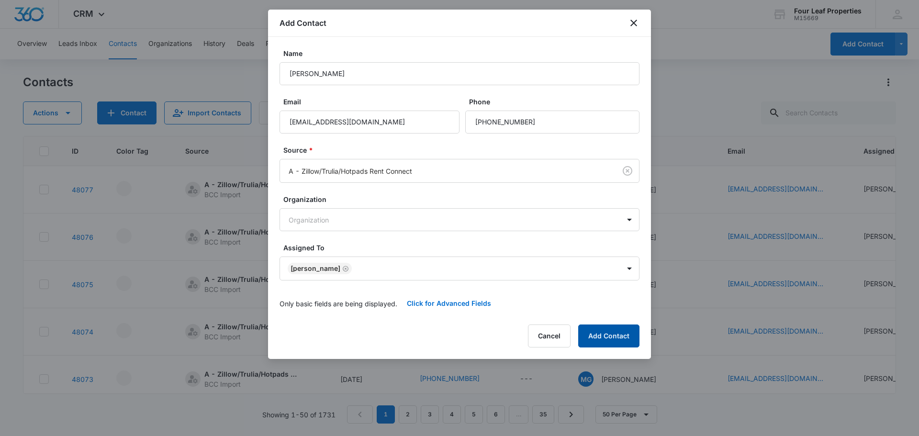
click at [619, 338] on button "Add Contact" at bounding box center [608, 336] width 61 height 23
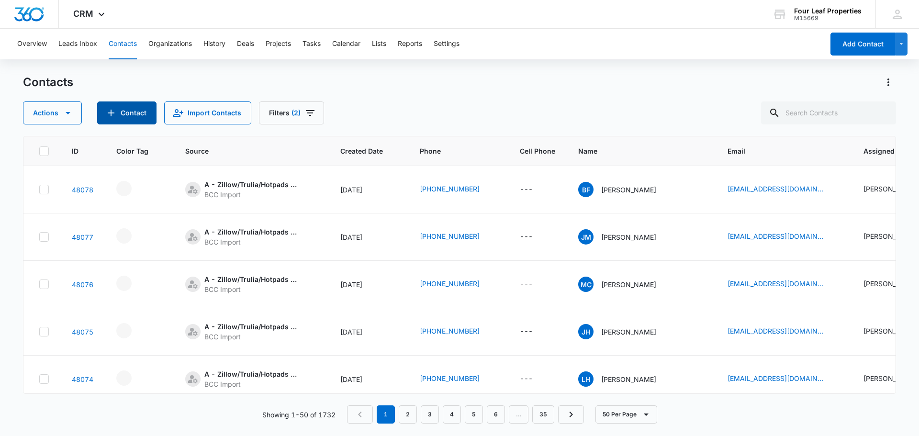
click at [120, 115] on button "Contact" at bounding box center [126, 112] width 59 height 23
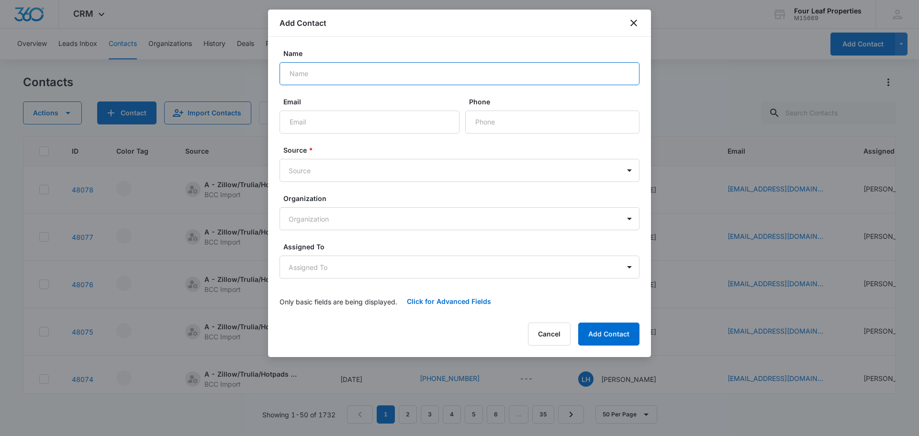
click at [312, 78] on input "Name" at bounding box center [460, 73] width 360 height 23
type input "[PERSON_NAME]"
type input "[EMAIL_ADDRESS][DOMAIN_NAME]"
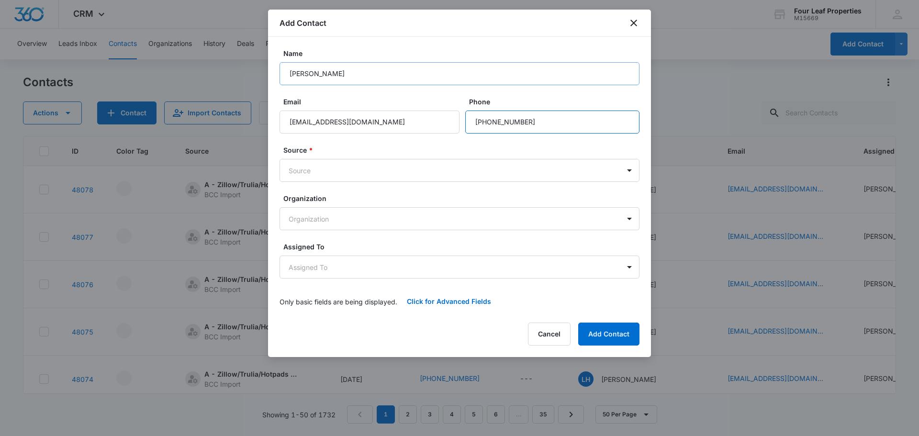
type input "[PHONE_NUMBER]"
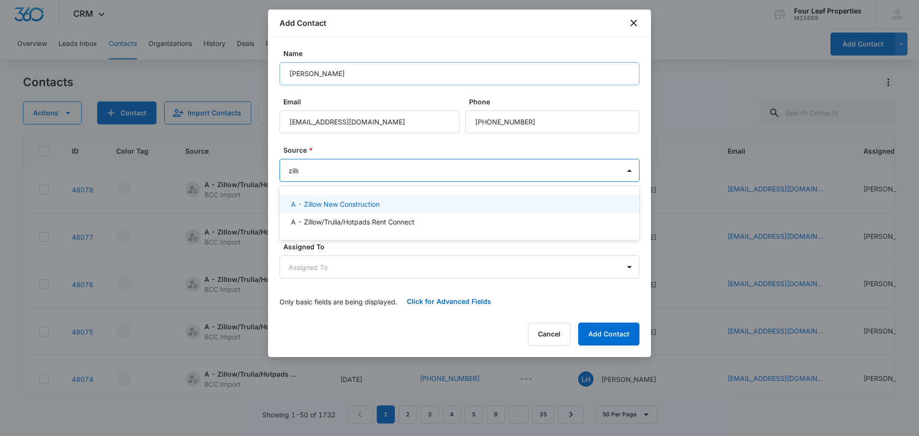
type input "zillow"
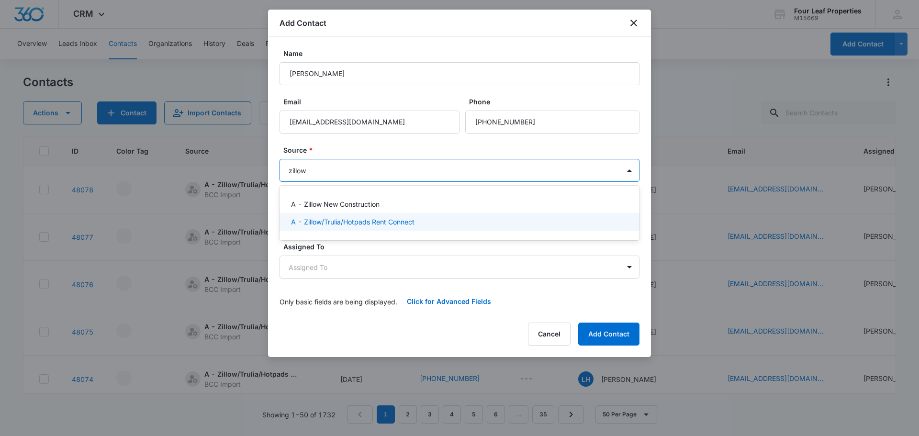
click at [315, 224] on p "A - Zillow/Trulia/Hotpads Rent Connect" at bounding box center [353, 222] width 124 height 10
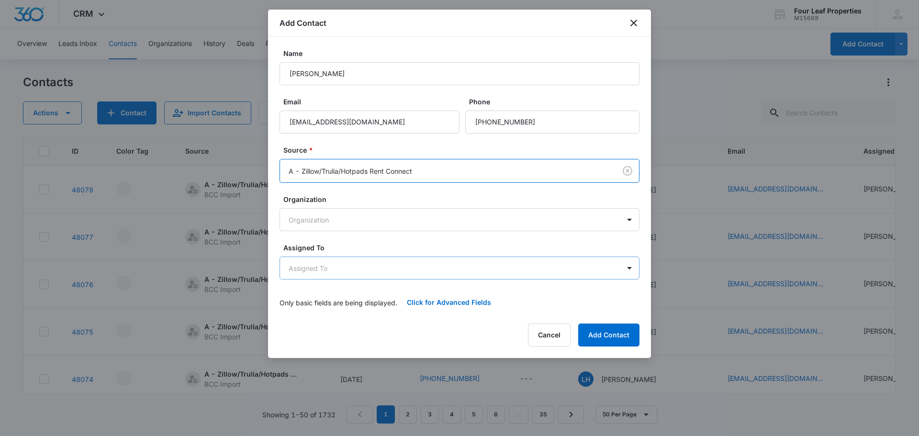
click at [316, 266] on body "CRM Apps Reputation Websites Forms CRM Email Social Shop Payments POS Content A…" at bounding box center [459, 218] width 919 height 436
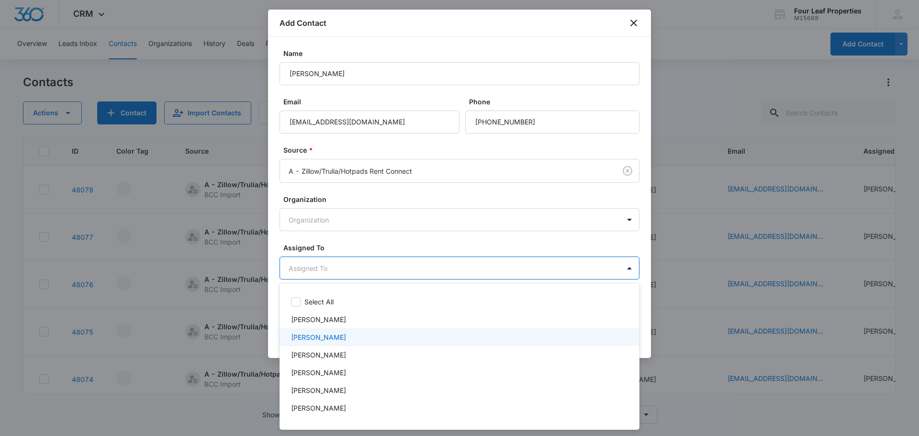
click at [315, 342] on p "[PERSON_NAME]" at bounding box center [318, 337] width 55 height 10
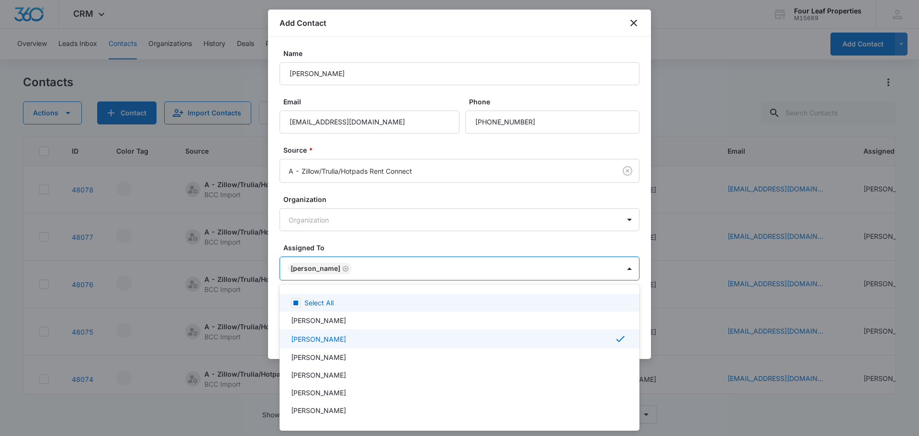
drag, startPoint x: 362, startPoint y: 242, endPoint x: 383, endPoint y: 247, distance: 21.0
click at [362, 242] on div at bounding box center [459, 218] width 919 height 436
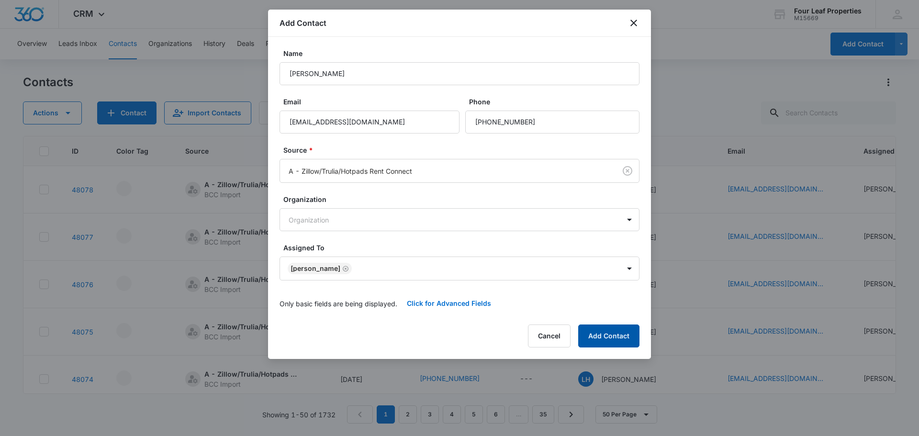
click at [617, 338] on button "Add Contact" at bounding box center [608, 336] width 61 height 23
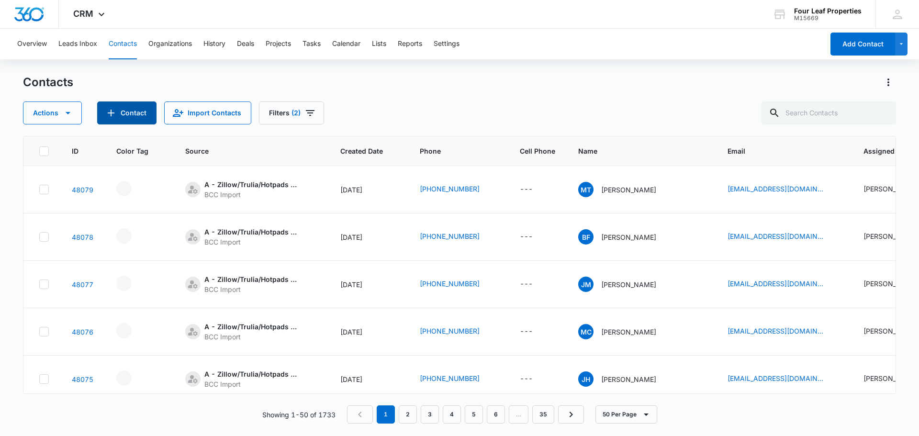
click at [129, 112] on button "Contact" at bounding box center [126, 112] width 59 height 23
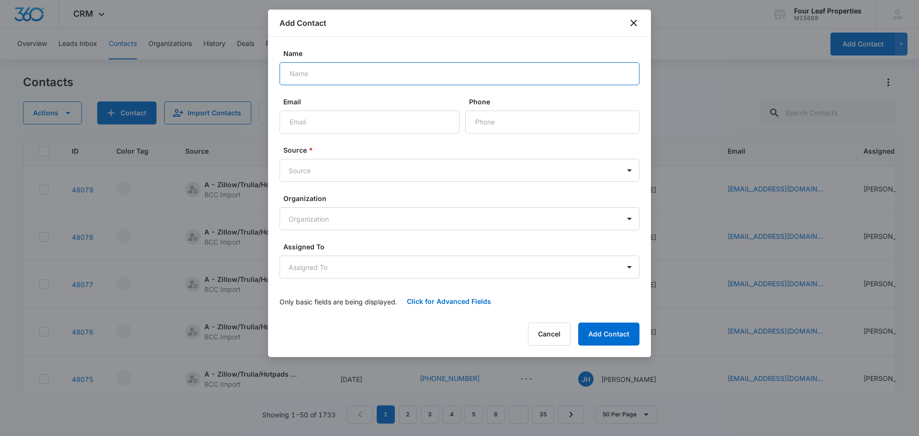
click at [307, 69] on input "Name" at bounding box center [460, 73] width 360 height 23
type input "[PERSON_NAME]"
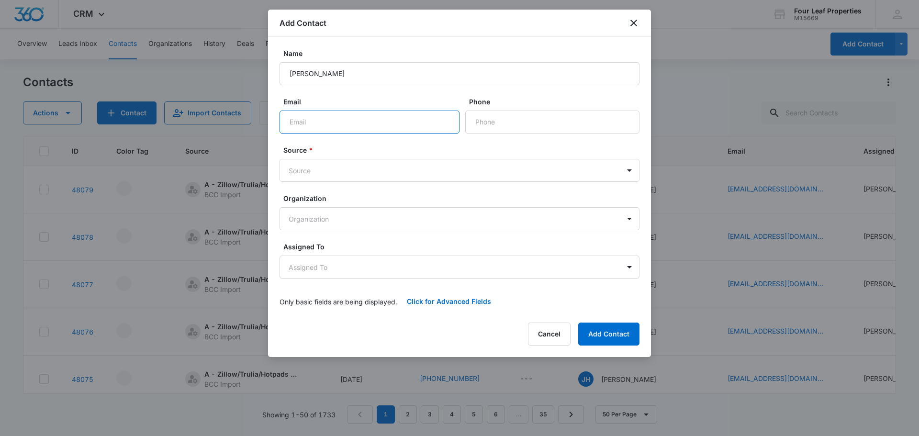
click at [298, 121] on input "Email" at bounding box center [370, 122] width 180 height 23
type input "[EMAIL_ADDRESS][DOMAIN_NAME]"
type input "[PHONE_NUMBER]"
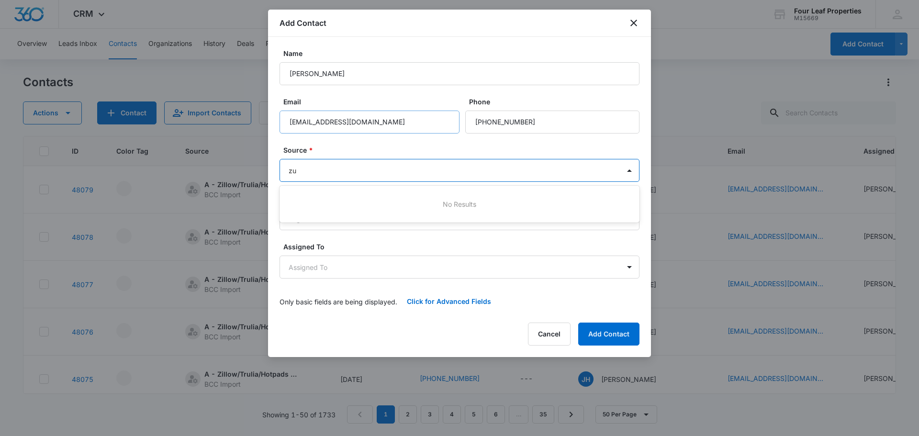
type input "z"
type input "utour"
click at [311, 203] on p "A - Utour self tour" at bounding box center [319, 204] width 57 height 10
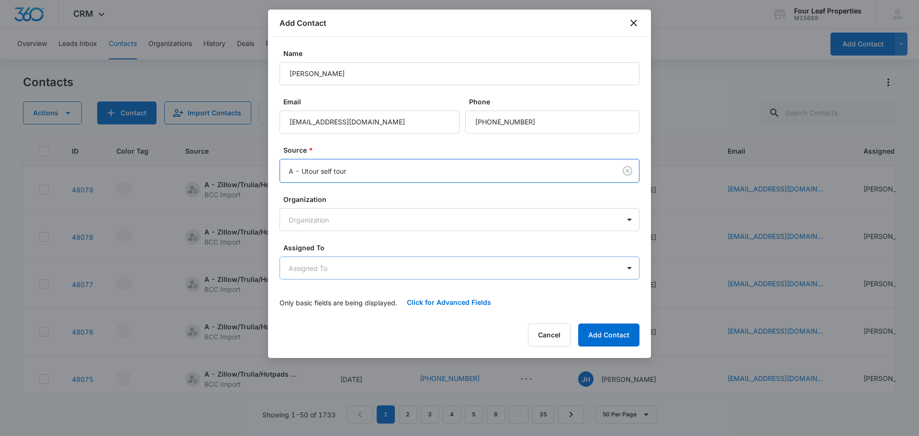
click at [309, 267] on body "CRM Apps Reputation Websites Forms CRM Email Social Shop Payments POS Content A…" at bounding box center [459, 218] width 919 height 436
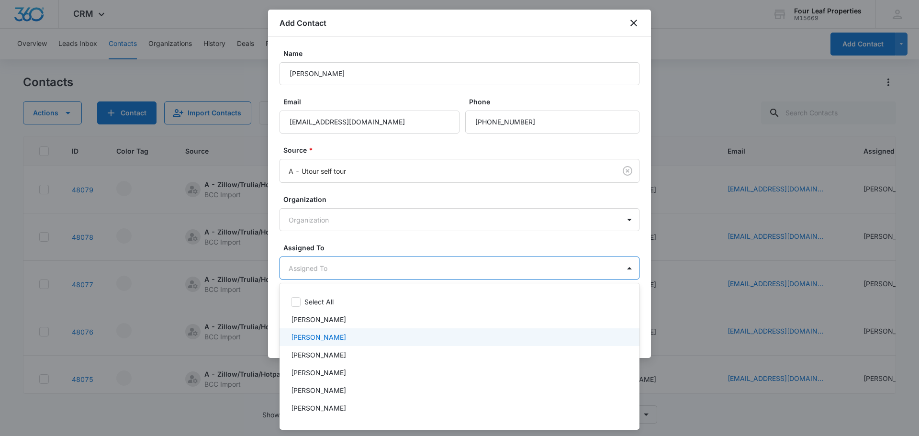
click at [312, 337] on p "[PERSON_NAME]" at bounding box center [318, 337] width 55 height 10
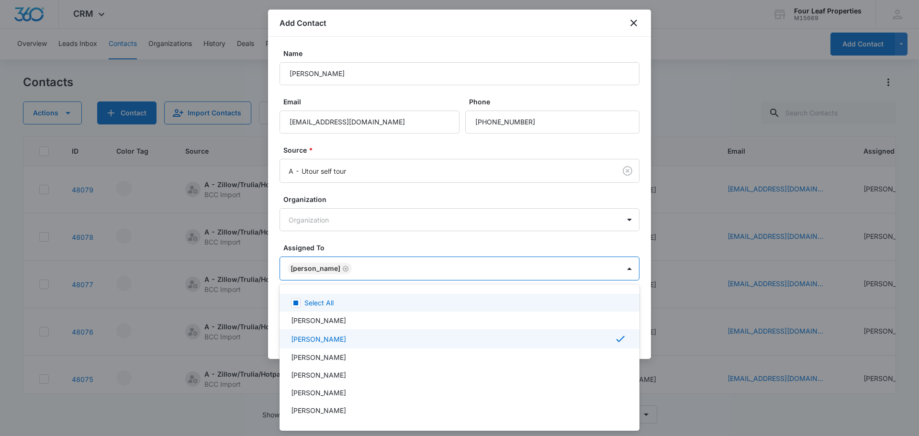
click at [367, 248] on div at bounding box center [459, 218] width 919 height 436
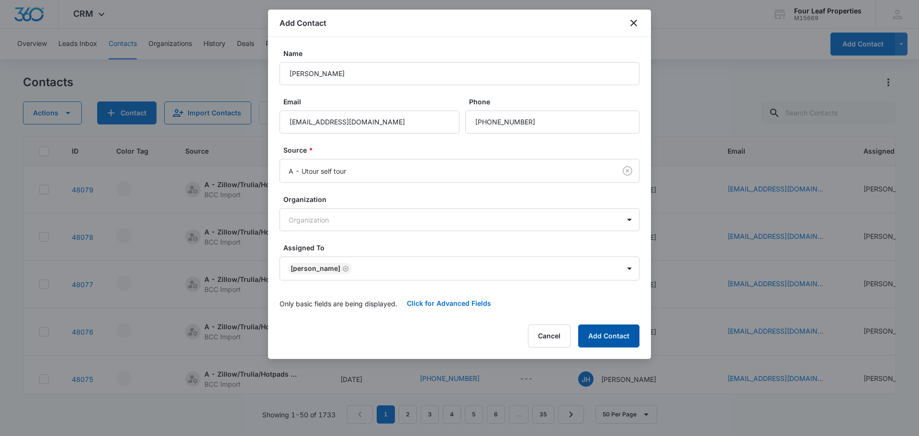
click at [601, 339] on button "Add Contact" at bounding box center [608, 336] width 61 height 23
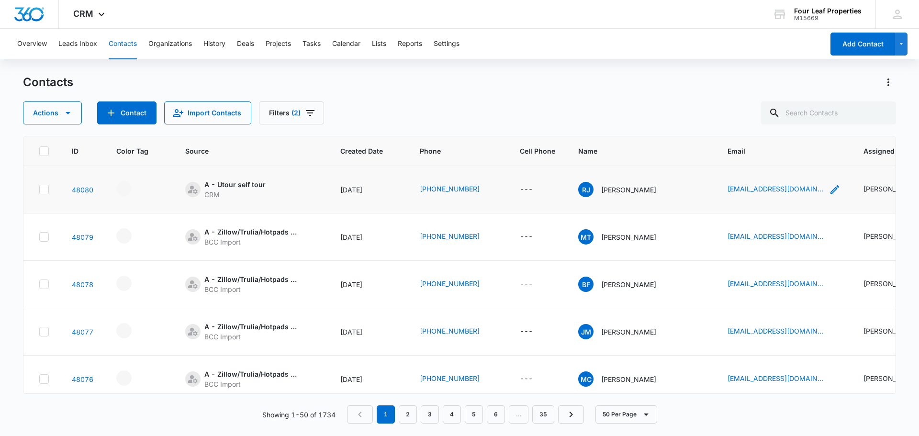
click at [829, 188] on icon "Email - randi0846@gmail.com - Select to Edit Field" at bounding box center [834, 189] width 11 height 11
click at [720, 130] on input "[EMAIL_ADDRESS][DOMAIN_NAME]" at bounding box center [770, 128] width 121 height 23
type input "[EMAIL_ADDRESS][DOMAIN_NAME]"
click at [811, 156] on button "Save" at bounding box center [817, 158] width 28 height 18
